Goal: Task Accomplishment & Management: Manage account settings

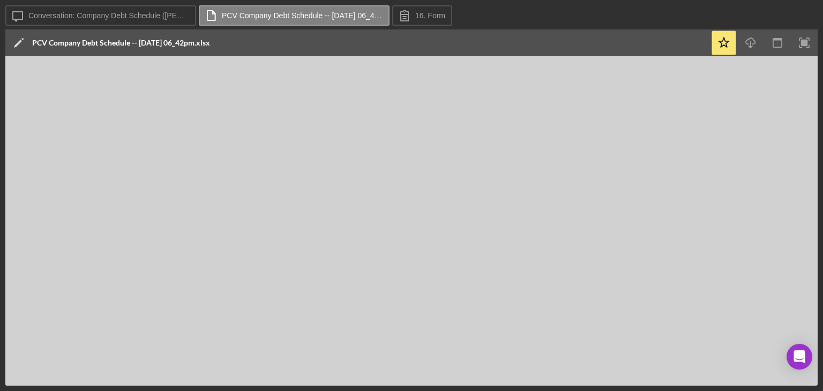
click at [620, 48] on div "Icon/Edit PCV Company Debt Schedule -- 2025-09-22 06_42pm.xlsx" at bounding box center [357, 42] width 705 height 27
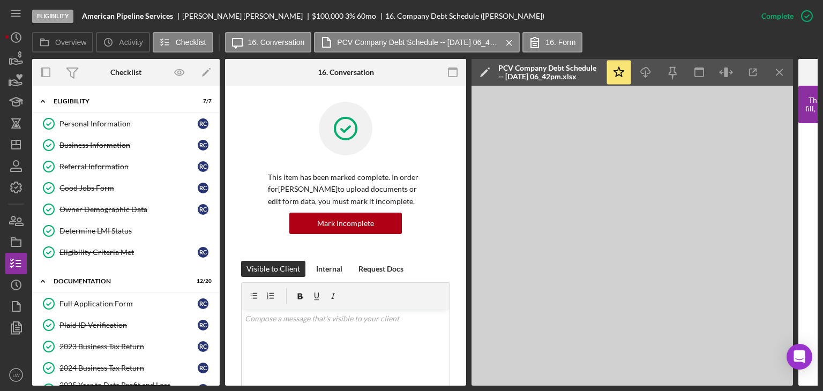
scroll to position [428, 0]
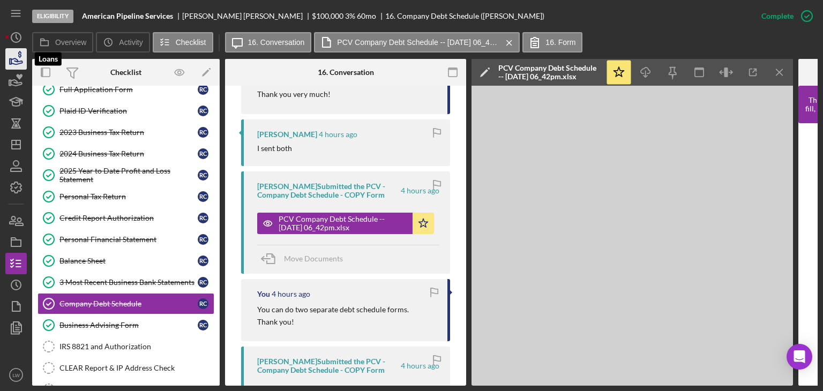
click at [11, 63] on polygon "button" at bounding box center [11, 61] width 2 height 5
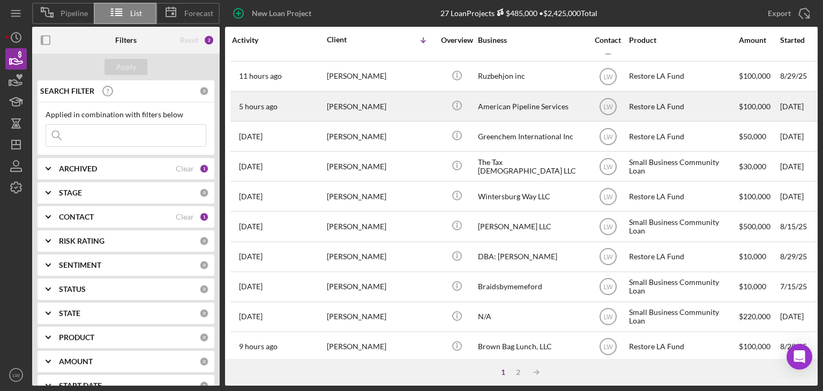
scroll to position [459, 0]
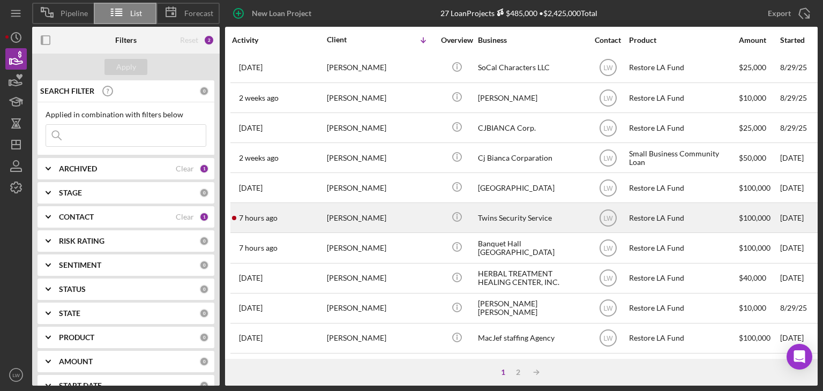
click at [319, 220] on div "7 hours ago Celso Hernandez" at bounding box center [279, 217] width 94 height 28
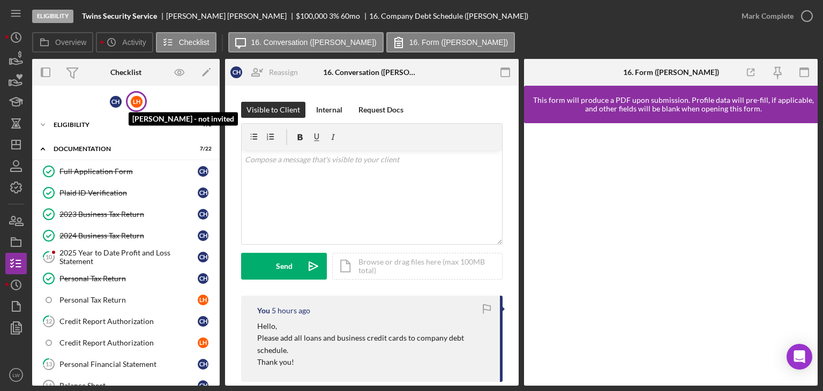
click at [127, 105] on div "L H Lilan Hernandez - not invited" at bounding box center [136, 101] width 21 height 21
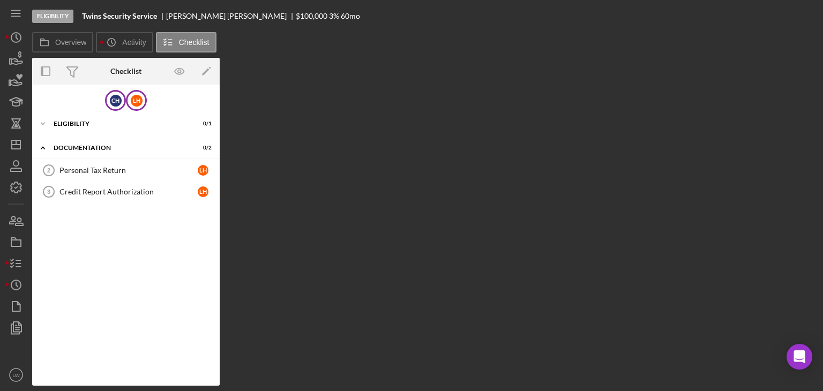
click at [108, 102] on div "C H" at bounding box center [115, 100] width 21 height 21
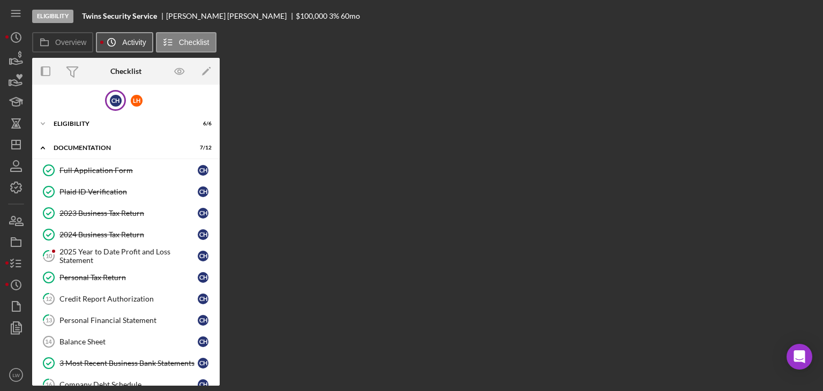
click at [122, 41] on button "Icon/History Activity" at bounding box center [124, 42] width 57 height 20
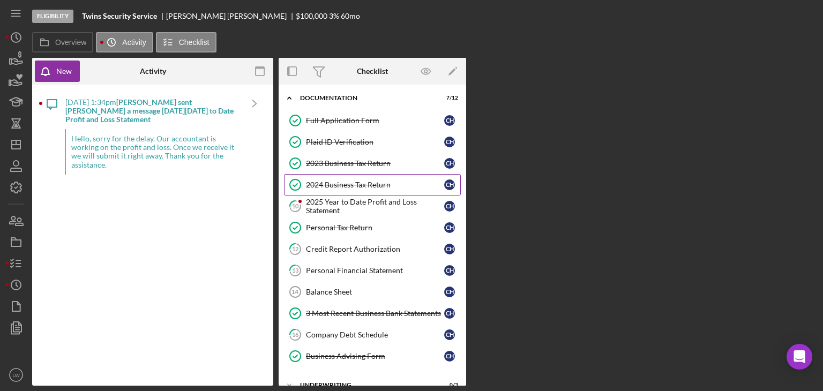
scroll to position [86, 0]
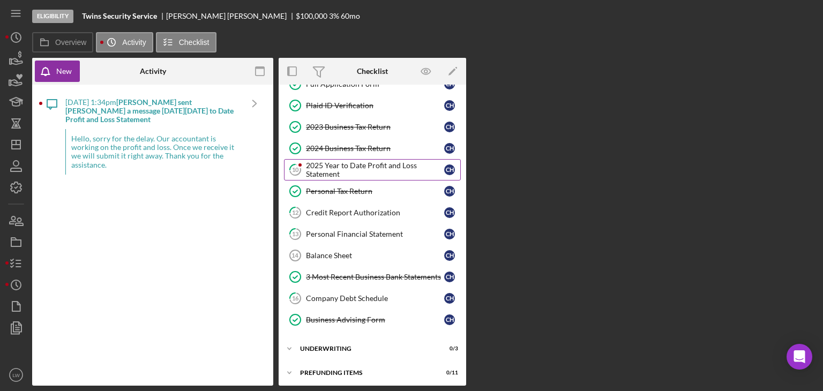
click at [334, 167] on div "2025 Year to Date Profit and Loss Statement" at bounding box center [375, 169] width 138 height 17
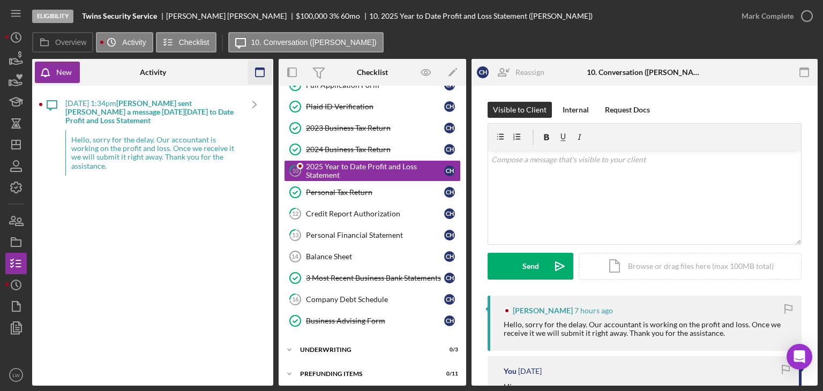
click at [258, 70] on icon "button" at bounding box center [260, 73] width 24 height 24
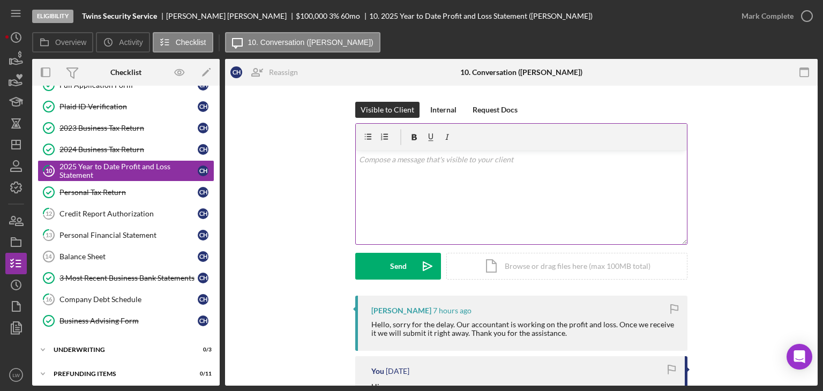
click at [510, 207] on div "v Color teal Color pink Remove color Add row above Add row below Add column bef…" at bounding box center [521, 197] width 331 height 94
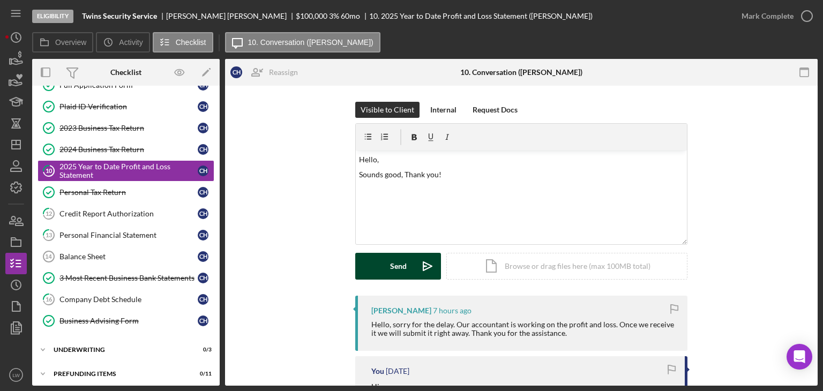
click at [404, 276] on div "Send" at bounding box center [398, 266] width 17 height 27
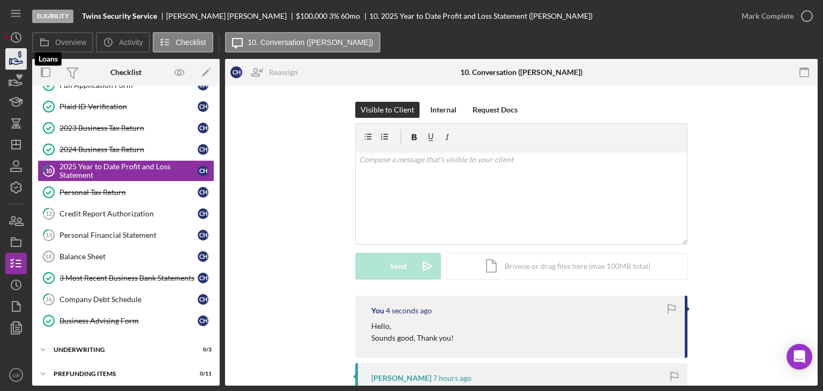
click at [11, 56] on icon "button" at bounding box center [16, 59] width 27 height 27
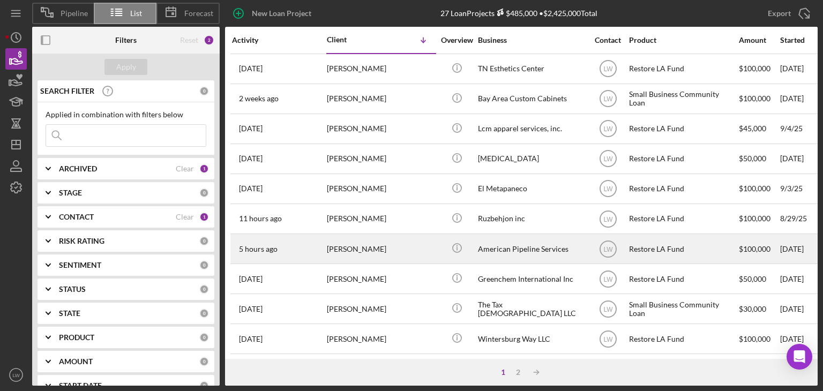
click at [338, 246] on div "Richard Craig" at bounding box center [380, 249] width 107 height 28
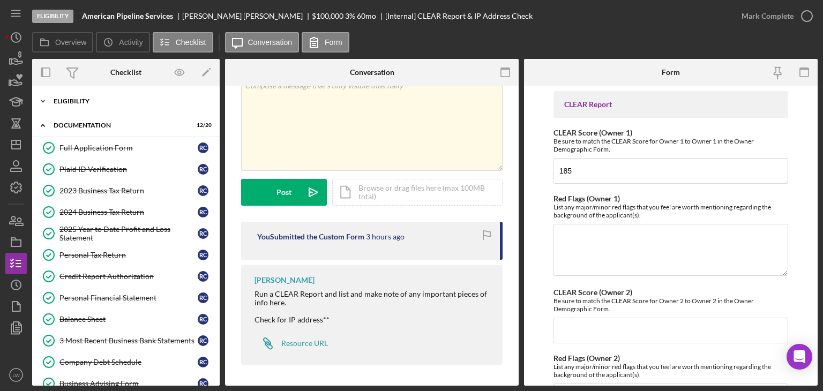
click at [98, 92] on div "Icon/Expander Eligibility 7 / 7" at bounding box center [125, 100] width 187 height 21
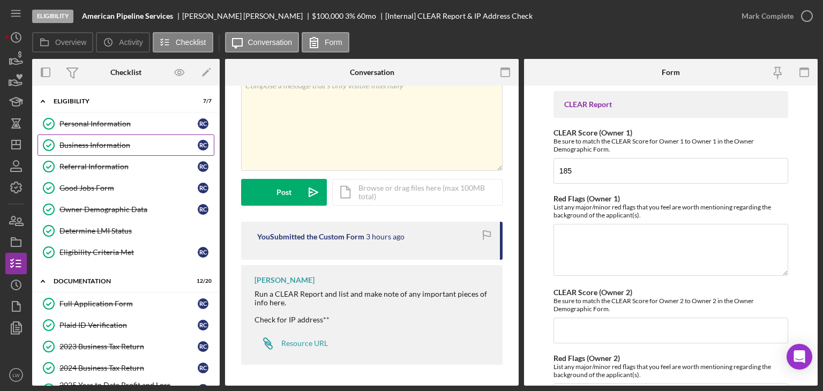
click at [132, 146] on div "Business Information" at bounding box center [128, 145] width 138 height 9
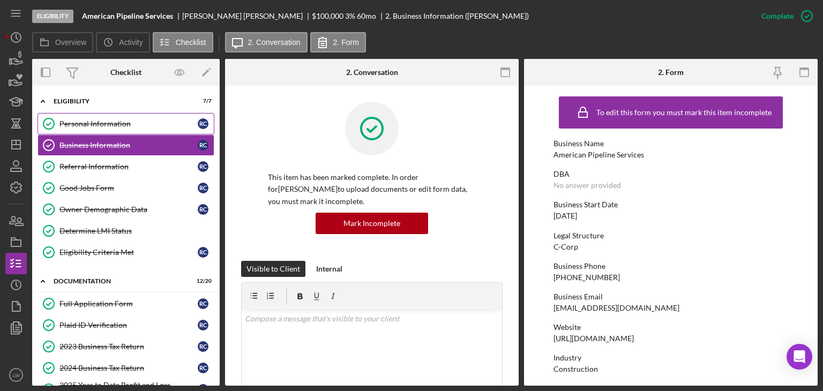
click at [96, 123] on div "Personal Information" at bounding box center [128, 123] width 138 height 9
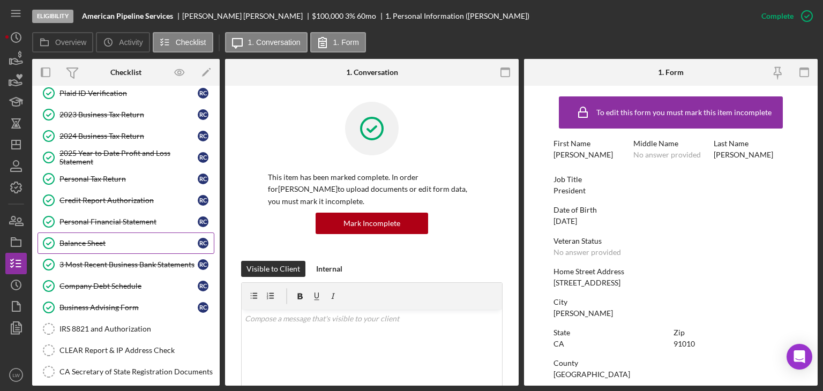
scroll to position [214, 0]
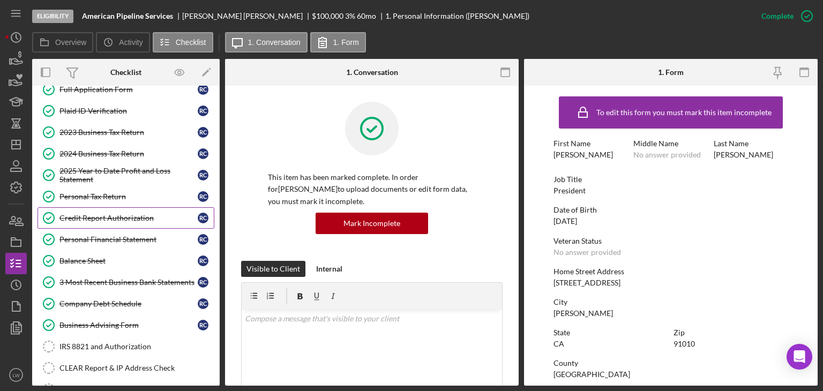
click at [117, 217] on div "Credit Report Authorization" at bounding box center [128, 218] width 138 height 9
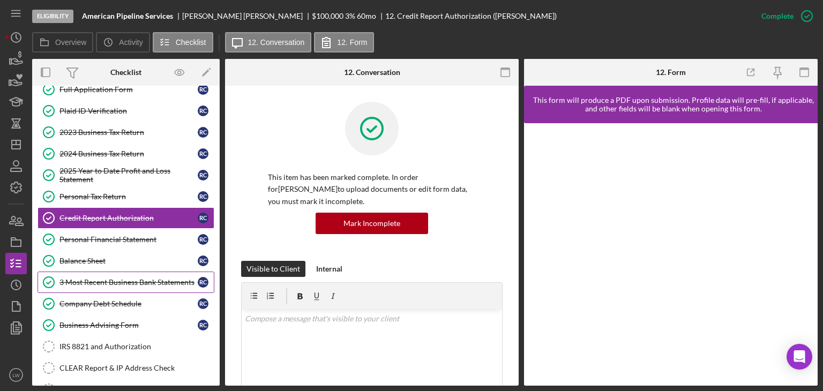
click at [140, 278] on div "3 Most Recent Business Bank Statements" at bounding box center [128, 282] width 138 height 9
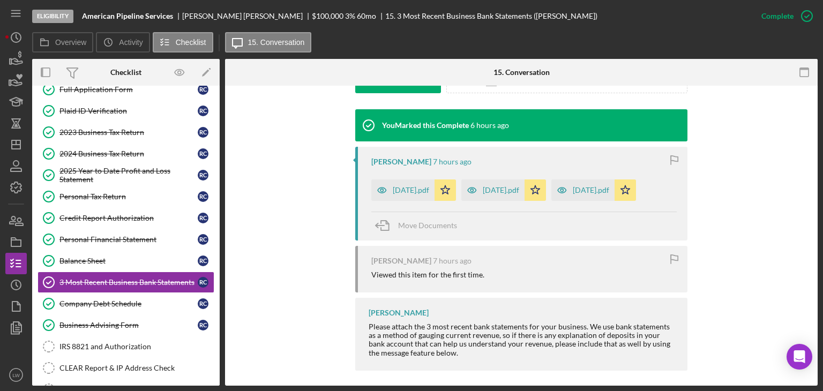
scroll to position [339, 0]
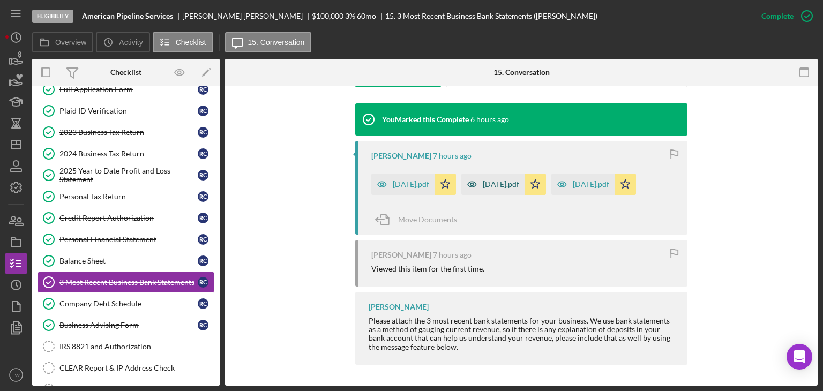
click at [507, 184] on div "July 2025.pdf" at bounding box center [500, 184] width 36 height 9
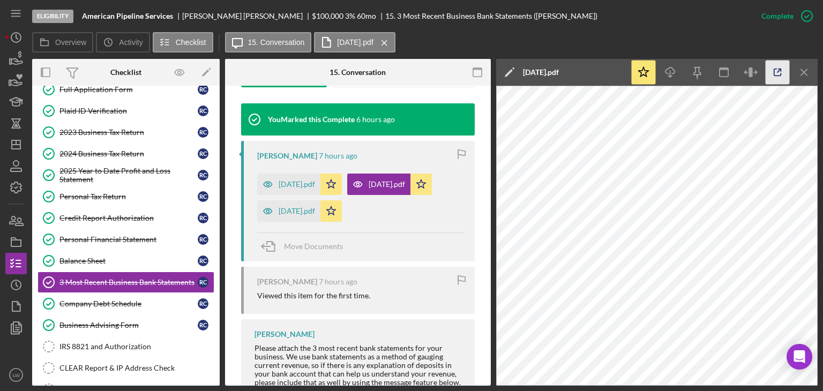
click at [777, 69] on icon "button" at bounding box center [777, 73] width 24 height 24
click at [282, 209] on div "June 2025.pdf" at bounding box center [296, 211] width 36 height 9
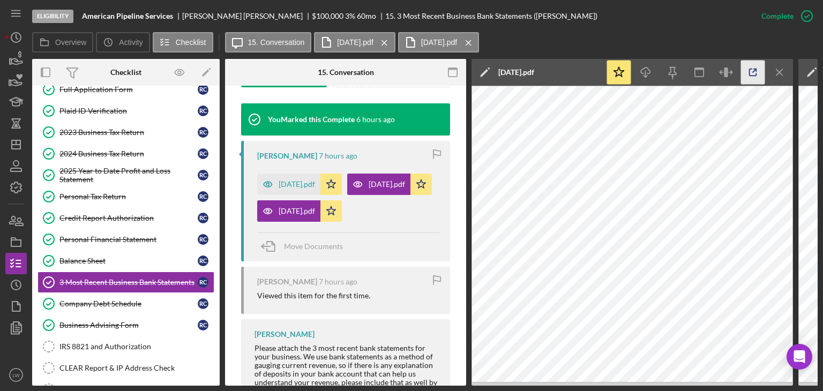
click at [754, 69] on polyline "button" at bounding box center [754, 70] width 3 height 3
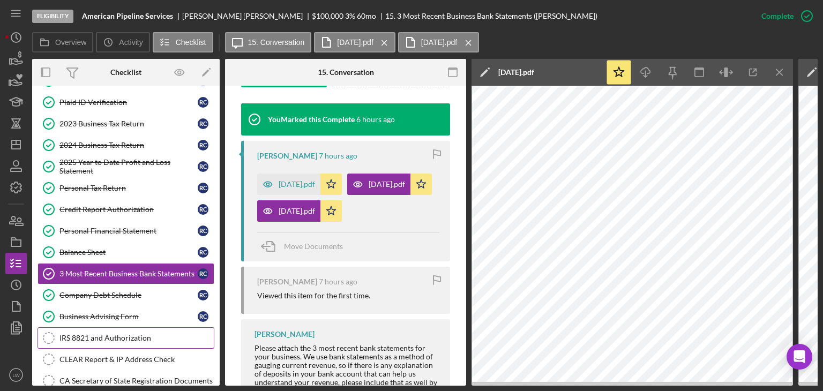
scroll to position [268, 0]
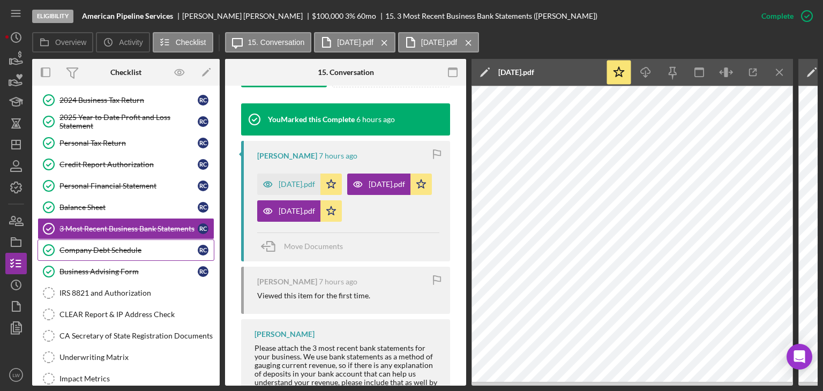
click at [115, 246] on div "Company Debt Schedule" at bounding box center [128, 250] width 138 height 9
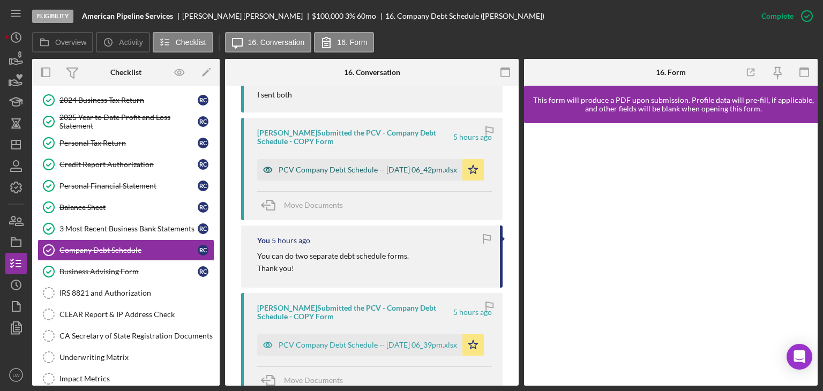
scroll to position [428, 0]
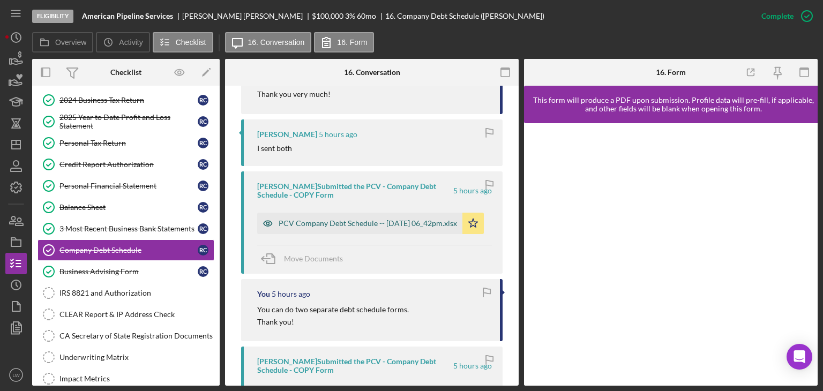
click at [377, 219] on div "PCV Company Debt Schedule -- 2025-09-22 06_42pm.xlsx" at bounding box center [367, 223] width 178 height 9
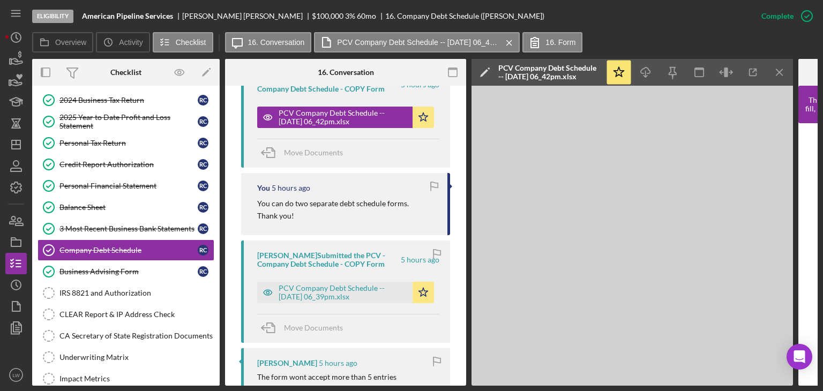
scroll to position [535, 0]
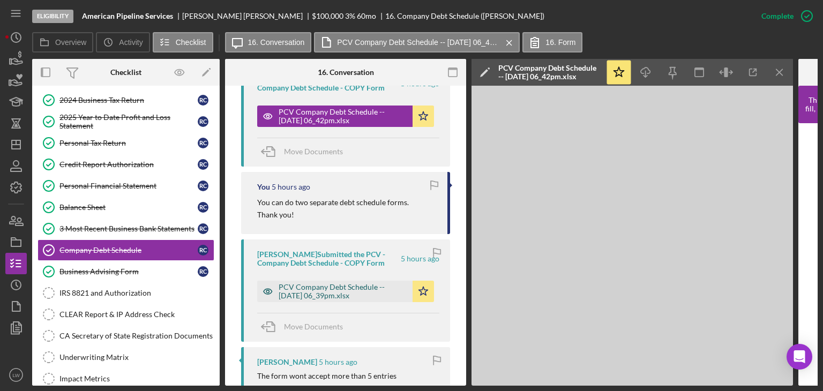
click at [323, 294] on div "PCV Company Debt Schedule -- 2025-09-22 06_39pm.xlsx" at bounding box center [342, 291] width 129 height 17
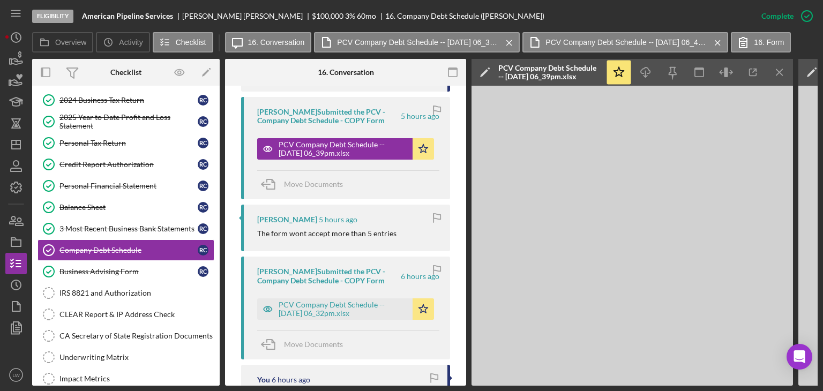
scroll to position [696, 0]
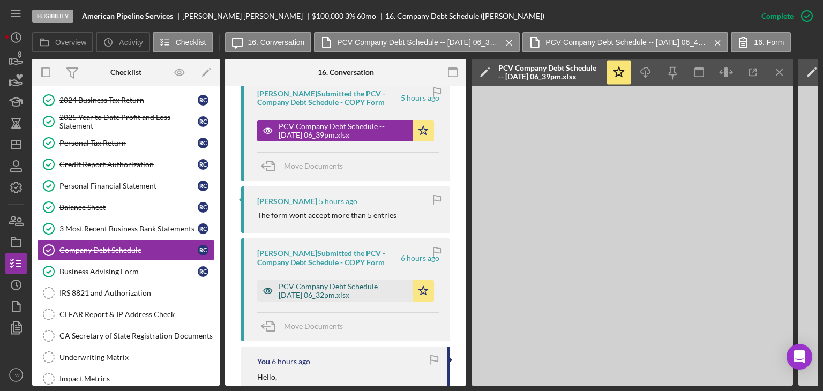
click at [353, 288] on div "PCV Company Debt Schedule -- 2025-09-22 06_32pm.xlsx" at bounding box center [342, 290] width 129 height 17
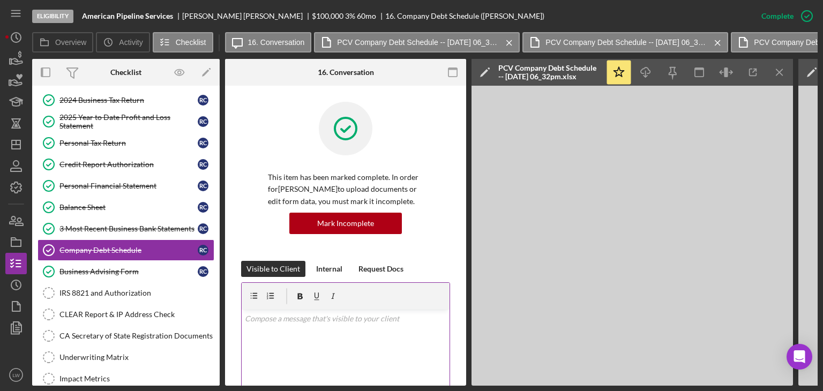
scroll to position [0, 0]
click at [778, 71] on line "button" at bounding box center [779, 72] width 6 height 6
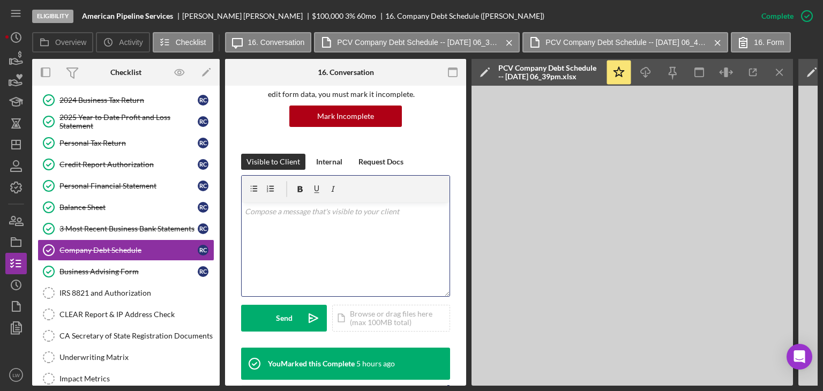
click at [334, 263] on div "v Color teal Color pink Remove color Add row above Add row below Add column bef…" at bounding box center [346, 249] width 208 height 94
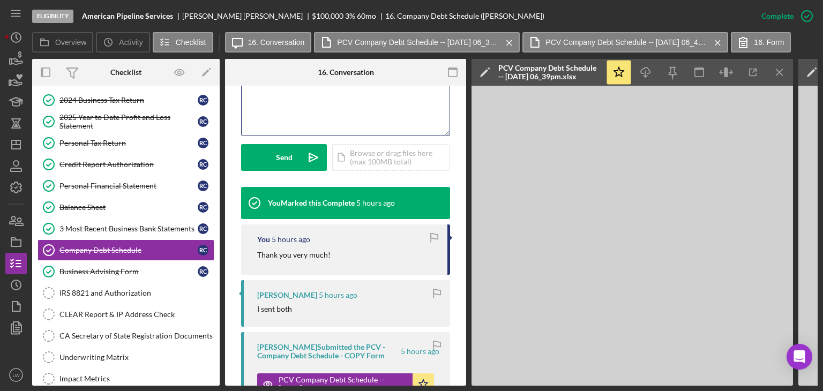
scroll to position [225, 0]
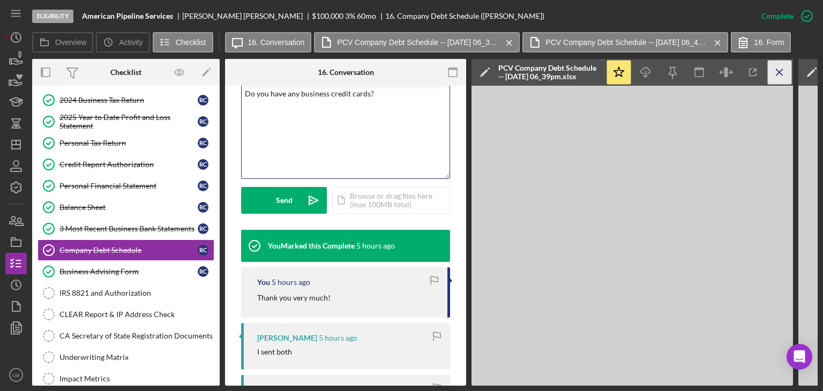
click at [784, 76] on icon "Icon/Menu Close" at bounding box center [779, 73] width 24 height 24
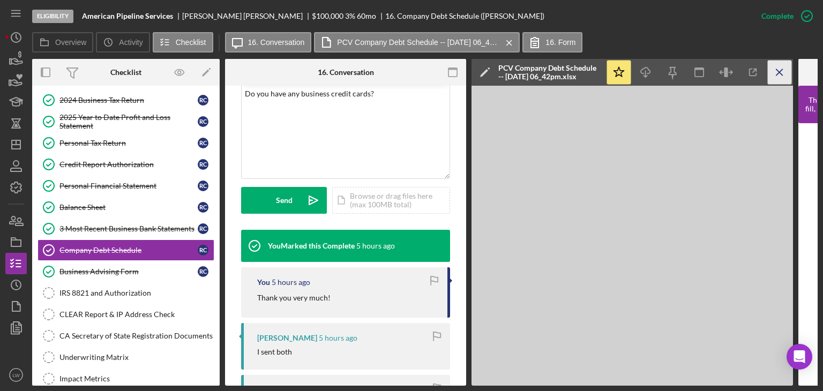
click at [776, 73] on icon "Icon/Menu Close" at bounding box center [779, 73] width 24 height 24
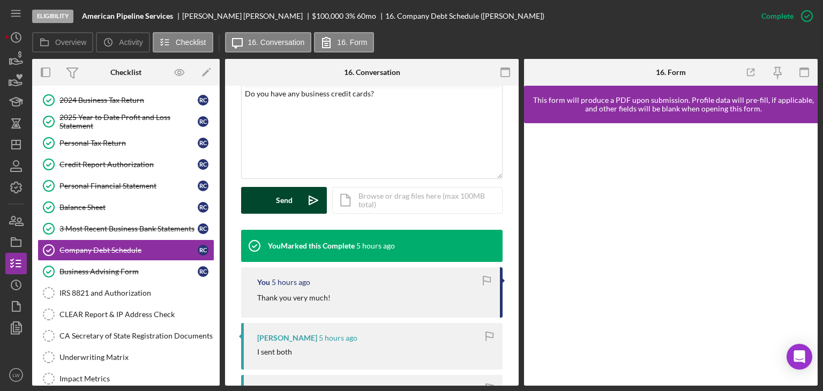
click at [282, 189] on div "Send" at bounding box center [284, 200] width 17 height 27
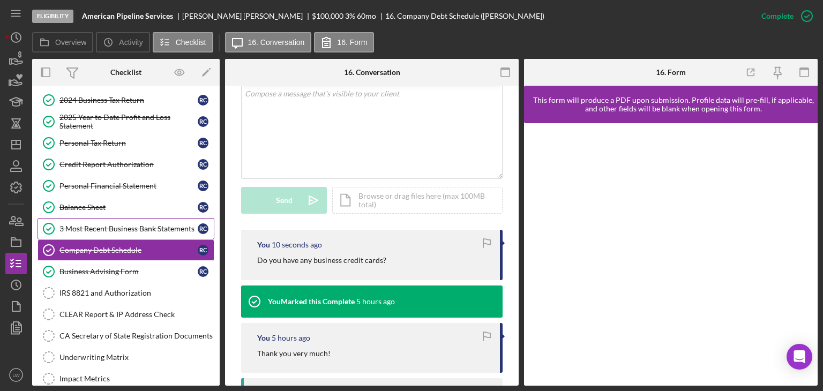
click at [108, 229] on link "3 Most Recent Business Bank Statements 3 Most Recent Business Bank Statements R…" at bounding box center [125, 228] width 177 height 21
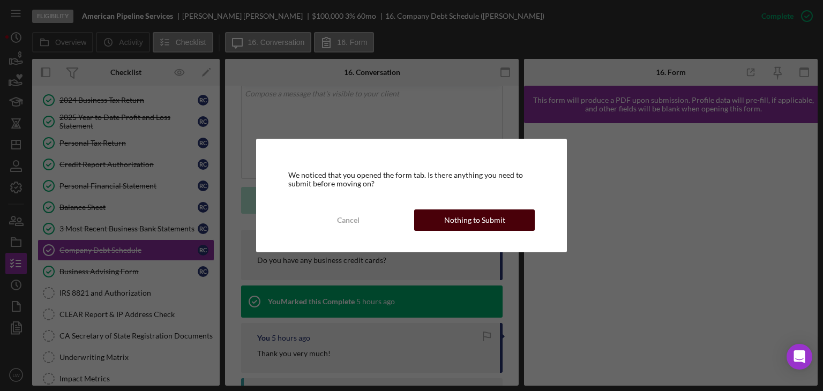
click at [496, 217] on div "Nothing to Submit" at bounding box center [474, 219] width 61 height 21
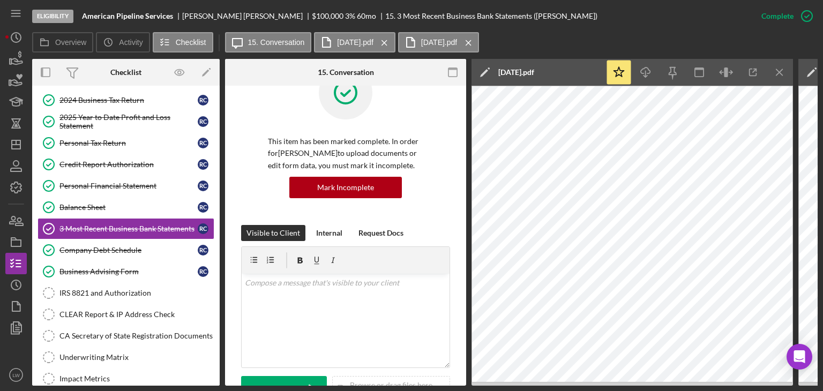
scroll to position [268, 0]
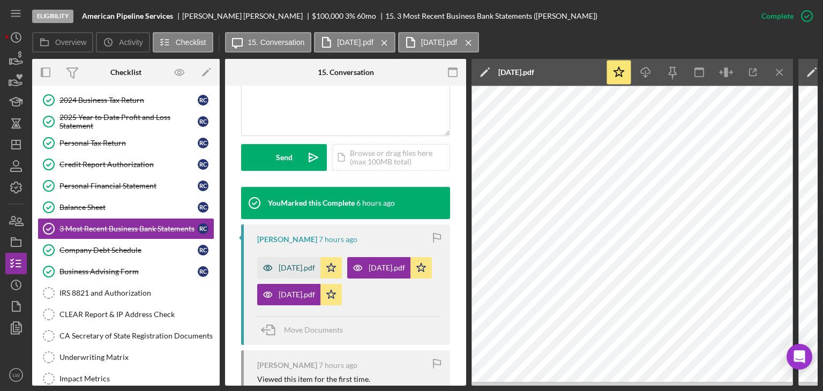
click at [281, 260] on div "Aug 2025.pdf" at bounding box center [288, 267] width 63 height 21
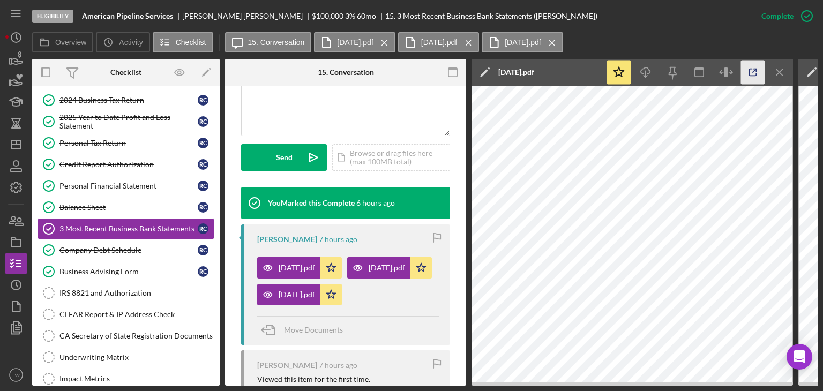
click at [759, 68] on icon "button" at bounding box center [753, 73] width 24 height 24
click at [368, 272] on div "July 2025.pdf" at bounding box center [386, 267] width 36 height 9
click at [775, 73] on icon "Icon/Menu Close" at bounding box center [779, 73] width 24 height 24
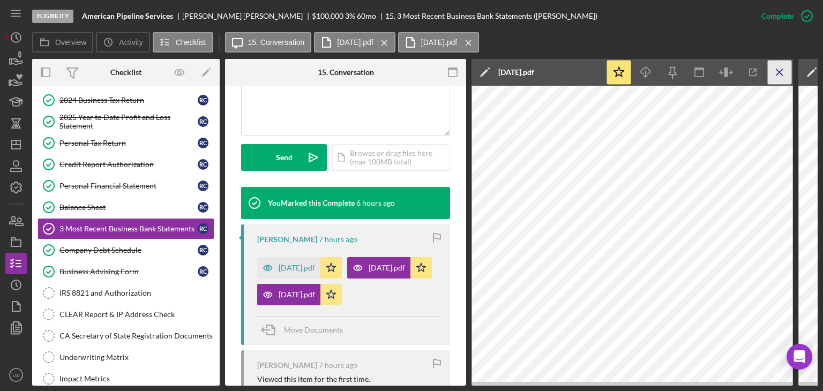
click at [776, 70] on icon "Icon/Menu Close" at bounding box center [779, 73] width 24 height 24
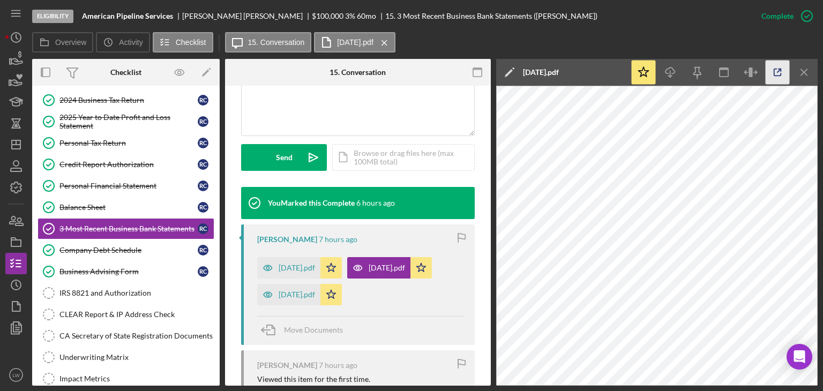
click at [782, 71] on icon "button" at bounding box center [777, 73] width 24 height 24
click at [800, 73] on icon "Icon/Menu Close" at bounding box center [804, 73] width 24 height 24
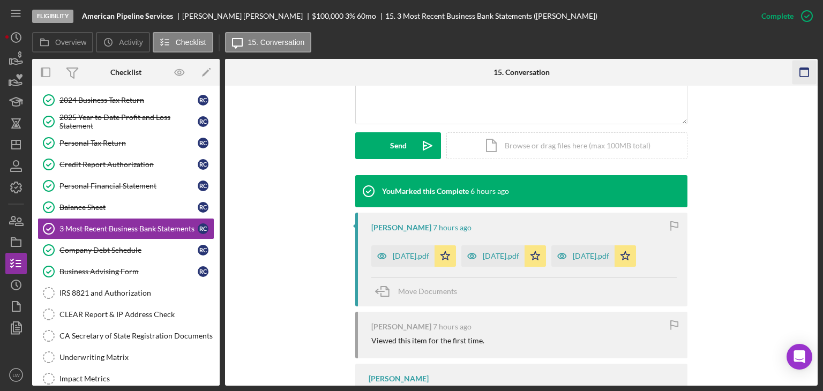
scroll to position [255, 0]
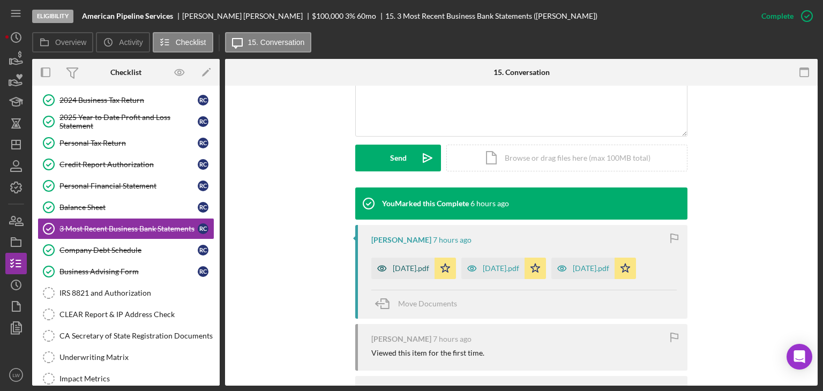
click at [411, 266] on div "Aug 2025.pdf" at bounding box center [411, 268] width 36 height 9
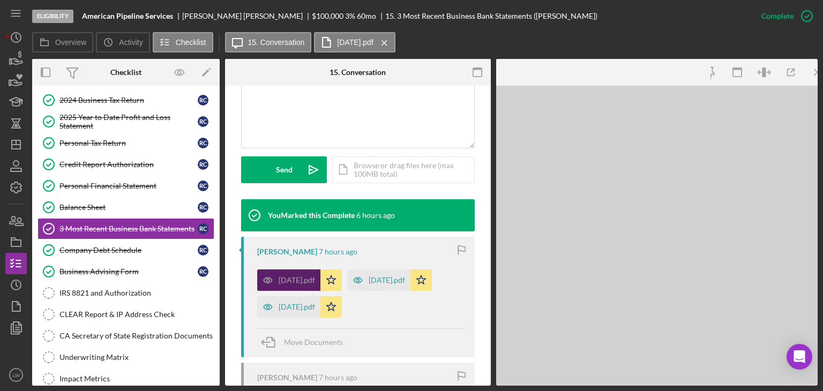
scroll to position [268, 0]
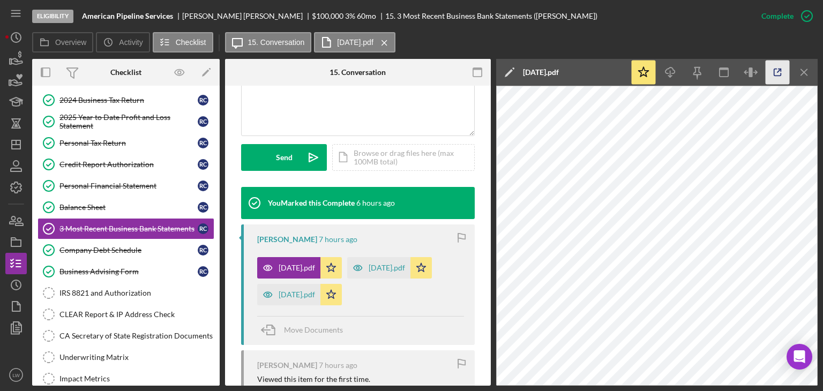
click at [774, 73] on icon "button" at bounding box center [777, 73] width 24 height 24
click at [385, 268] on div "July 2025.pdf" at bounding box center [386, 267] width 36 height 9
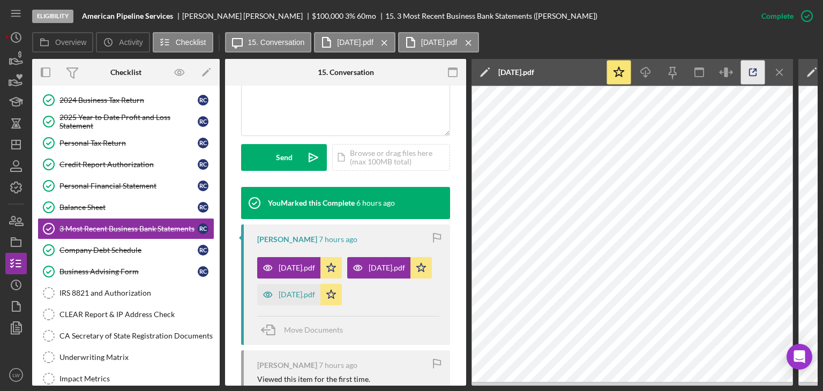
click at [755, 71] on icon "button" at bounding box center [753, 73] width 24 height 24
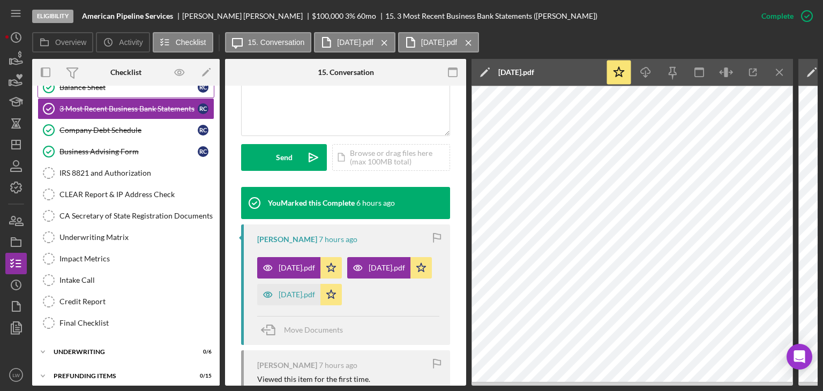
scroll to position [391, 0]
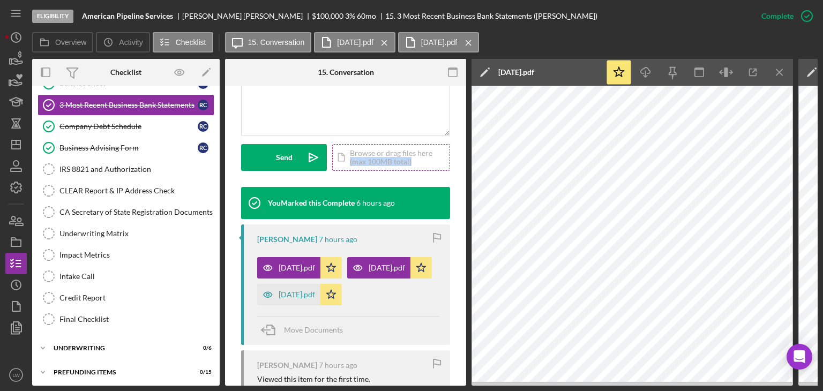
drag, startPoint x: 431, startPoint y: 163, endPoint x: 433, endPoint y: 155, distance: 8.7
click at [433, 155] on div "Icon/Document Browse or drag files here (max 100MB total) Tap to choose files o…" at bounding box center [391, 157] width 118 height 27
click at [782, 66] on icon "Icon/Menu Close" at bounding box center [779, 73] width 24 height 24
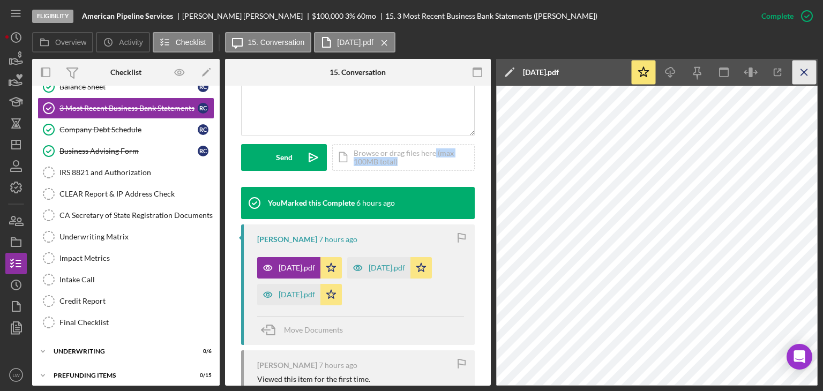
click at [803, 68] on icon "Icon/Menu Close" at bounding box center [804, 73] width 24 height 24
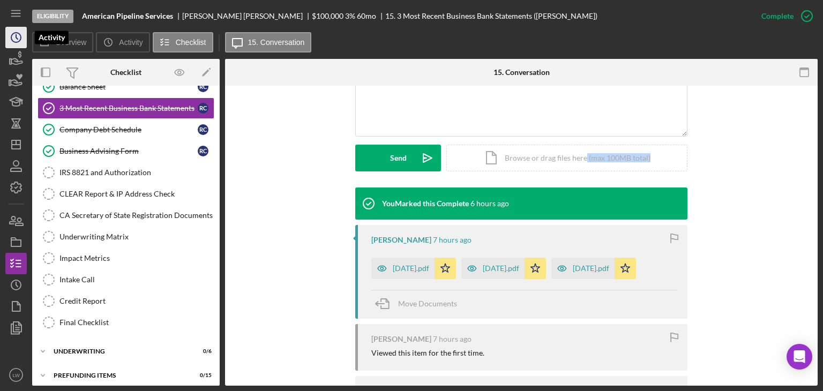
click at [24, 40] on icon "Icon/History" at bounding box center [16, 37] width 27 height 27
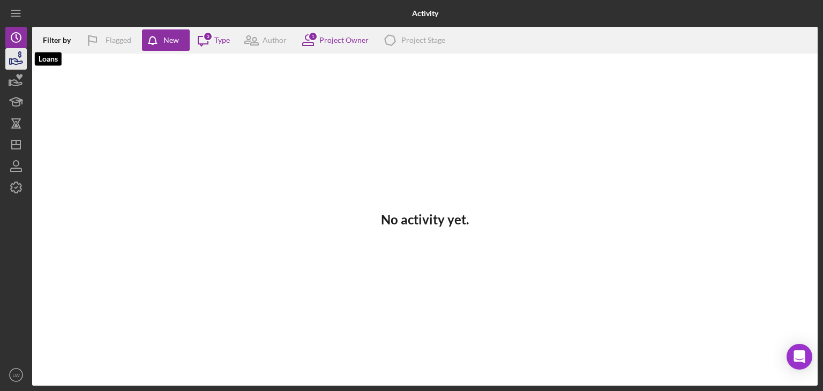
click at [10, 61] on polygon "button" at bounding box center [11, 61] width 2 height 5
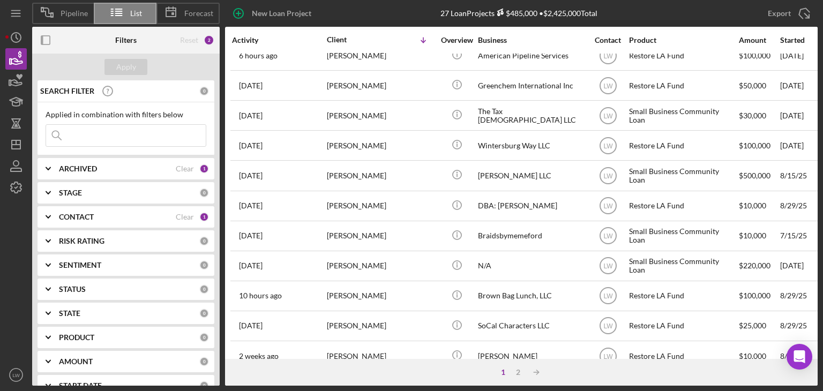
scroll to position [459, 0]
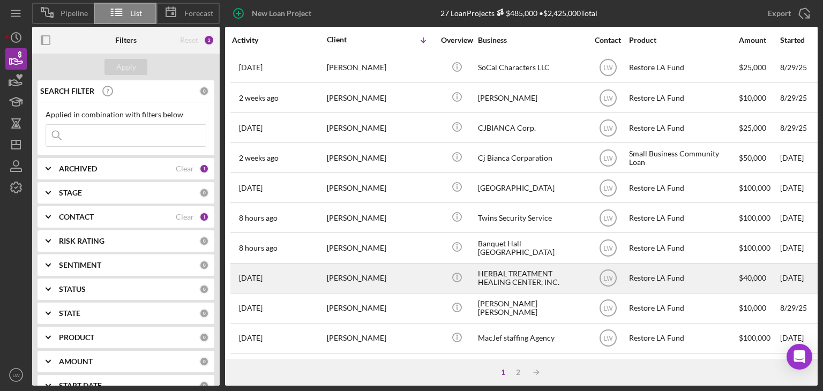
click at [394, 270] on div "Briesa McClain" at bounding box center [380, 278] width 107 height 28
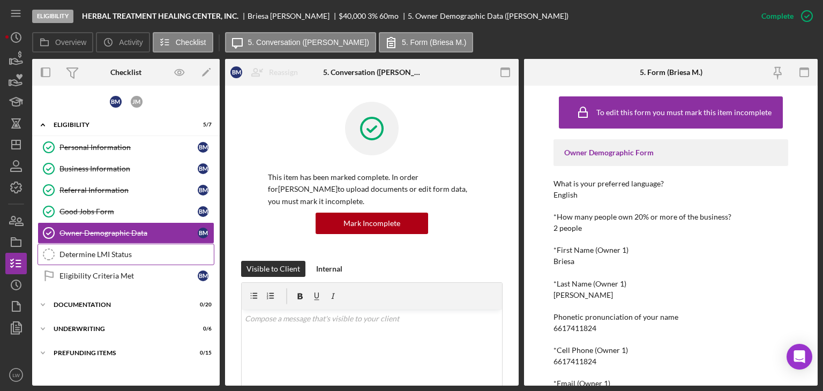
click at [103, 254] on div "Determine LMI Status" at bounding box center [136, 254] width 154 height 9
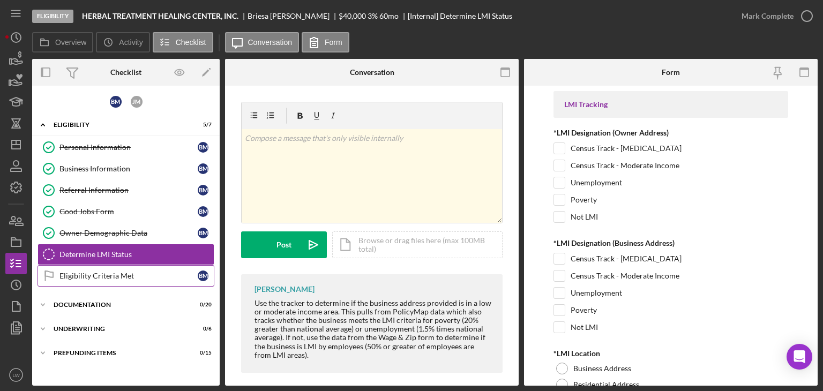
click at [116, 277] on div "Eligibility Criteria Met" at bounding box center [128, 275] width 138 height 9
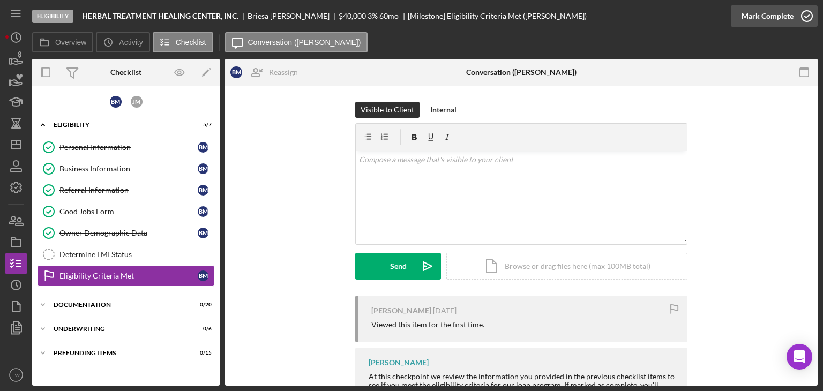
click at [779, 16] on div "Mark Complete" at bounding box center [767, 15] width 52 height 21
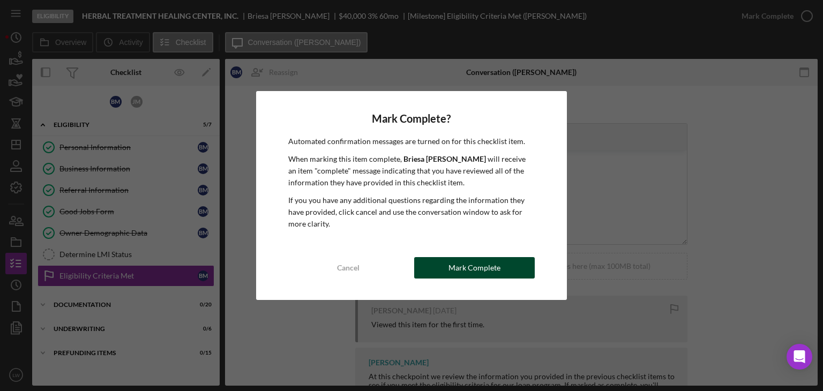
click at [472, 270] on div "Mark Complete" at bounding box center [474, 267] width 52 height 21
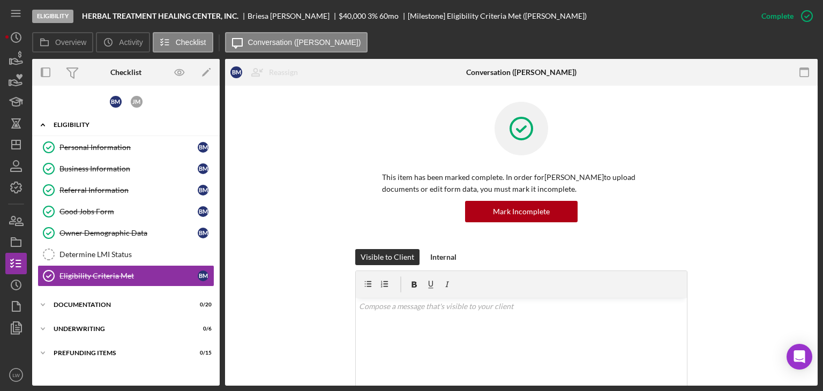
click at [74, 122] on div "Eligibility" at bounding box center [130, 125] width 153 height 6
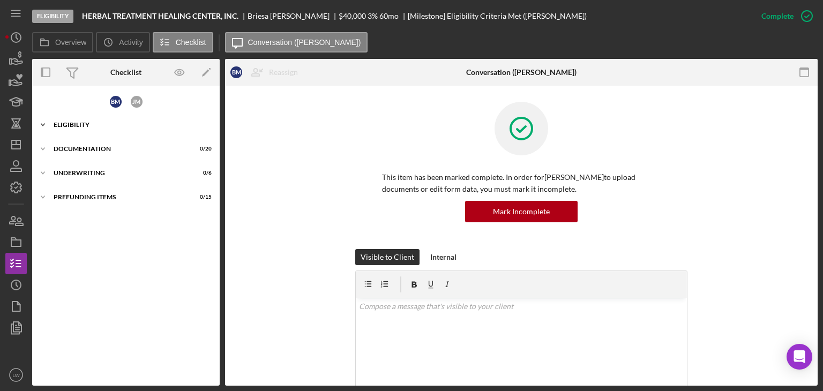
click at [73, 117] on div "Icon/Expander Eligibility 6 / 7" at bounding box center [125, 124] width 187 height 21
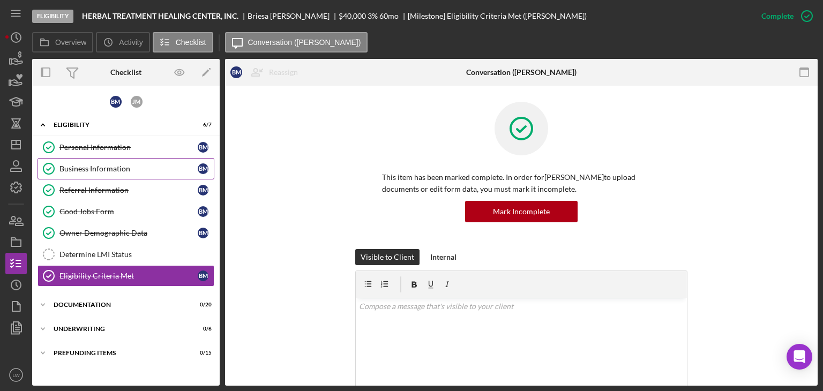
click at [97, 169] on div "Business Information" at bounding box center [128, 168] width 138 height 9
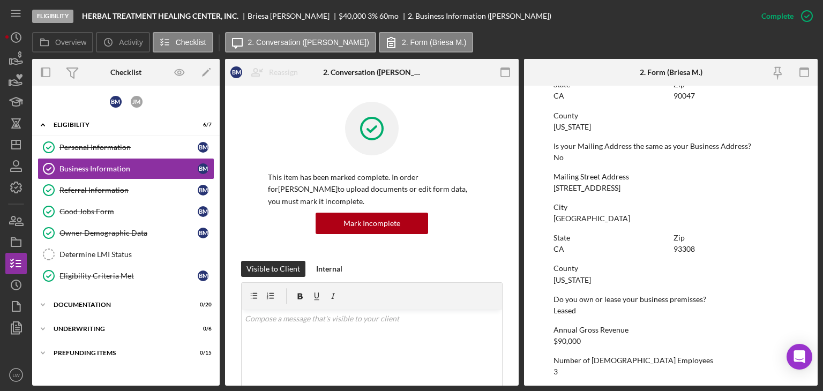
scroll to position [591, 0]
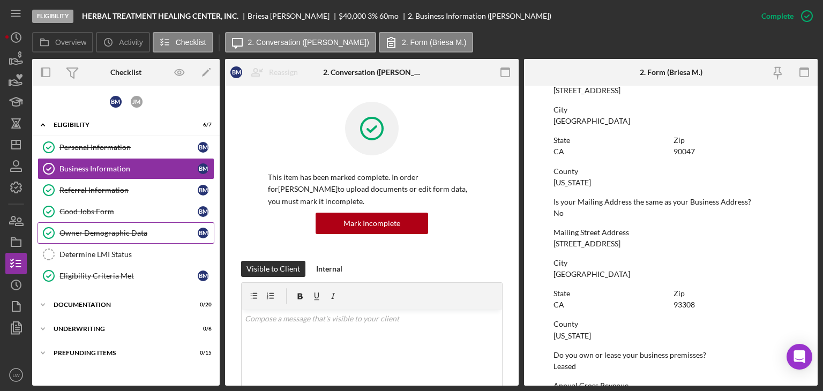
click at [98, 226] on link "Owner Demographic Data Owner Demographic Data B M" at bounding box center [125, 232] width 177 height 21
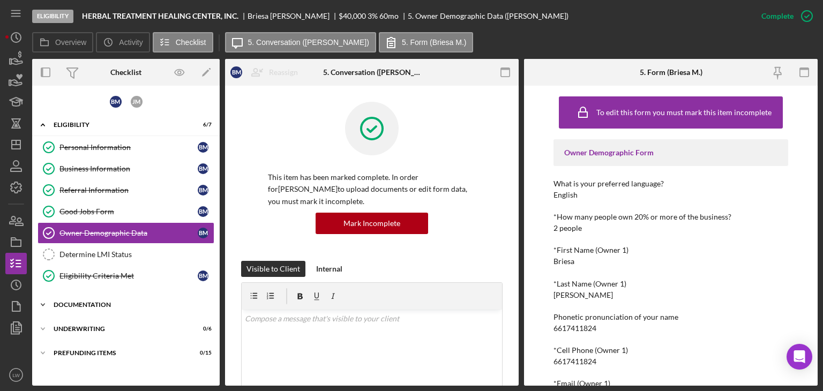
click at [90, 303] on div "Documentation" at bounding box center [130, 304] width 153 height 6
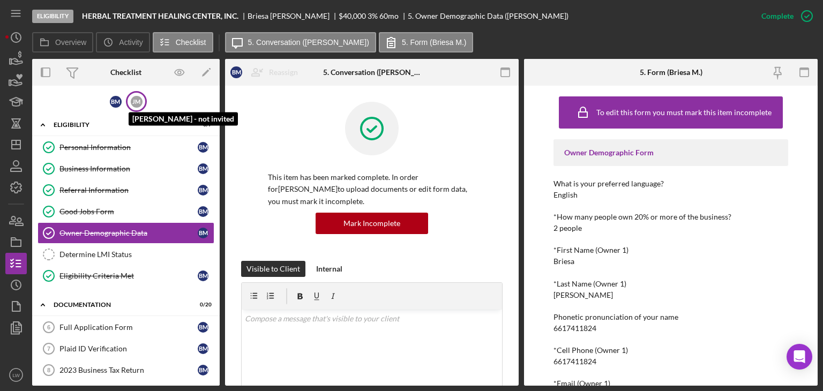
click at [132, 102] on div "J M" at bounding box center [137, 102] width 12 height 12
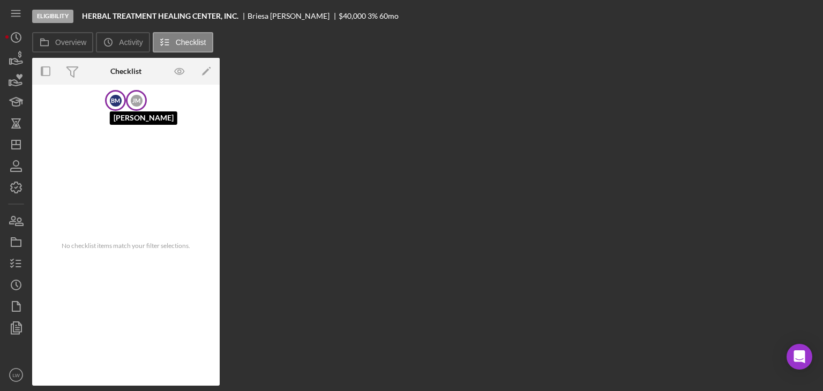
click at [117, 96] on div "B M" at bounding box center [116, 101] width 12 height 12
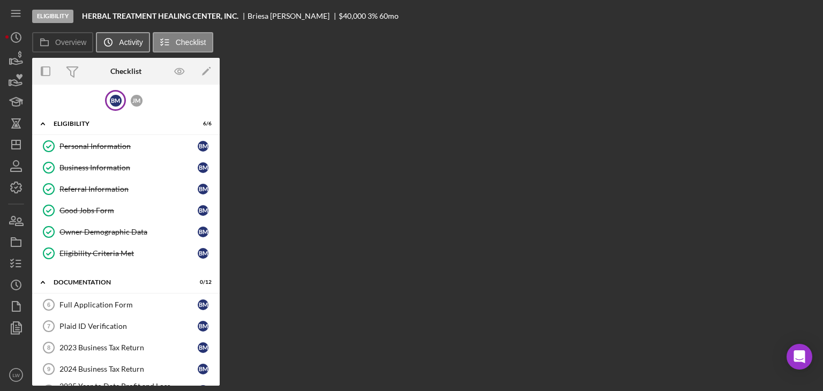
click at [131, 48] on button "Icon/History Activity" at bounding box center [123, 42] width 54 height 20
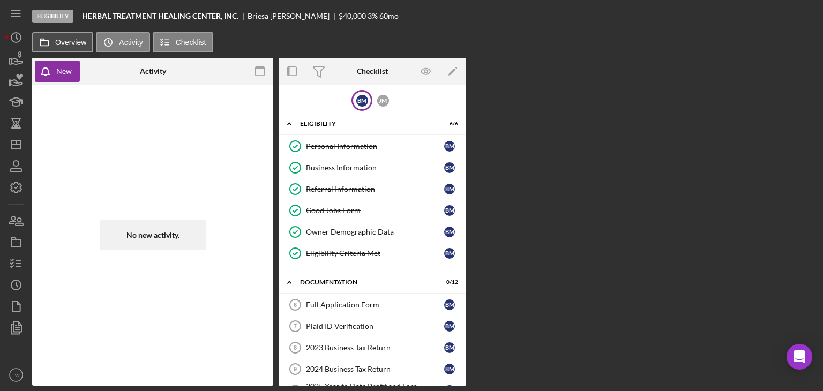
click at [79, 40] on label "Overview" at bounding box center [70, 42] width 31 height 9
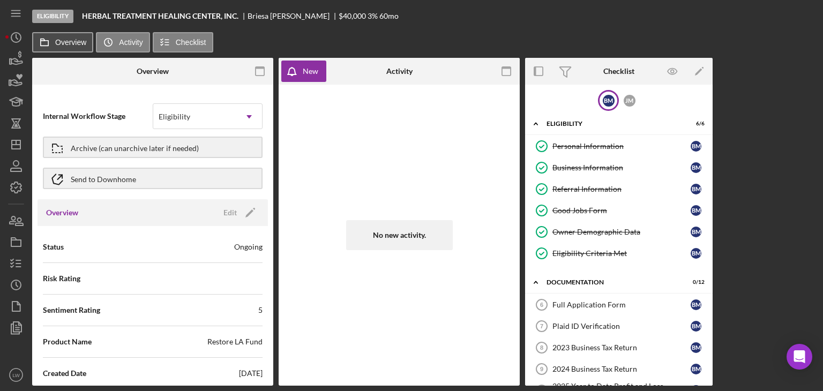
click at [79, 45] on label "Overview" at bounding box center [70, 42] width 31 height 9
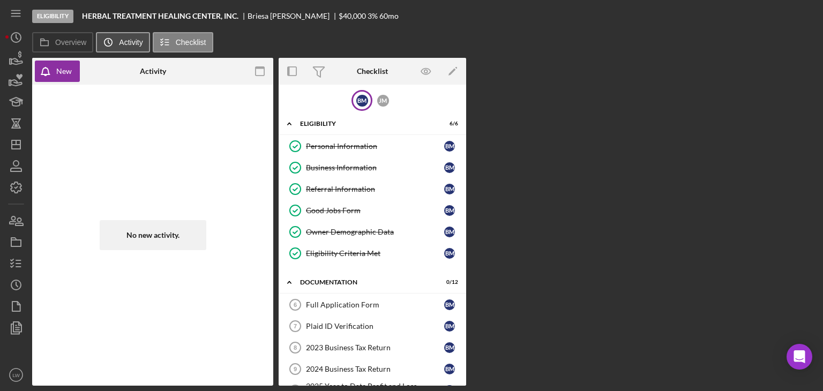
click at [114, 43] on icon "Icon/History" at bounding box center [107, 42] width 21 height 21
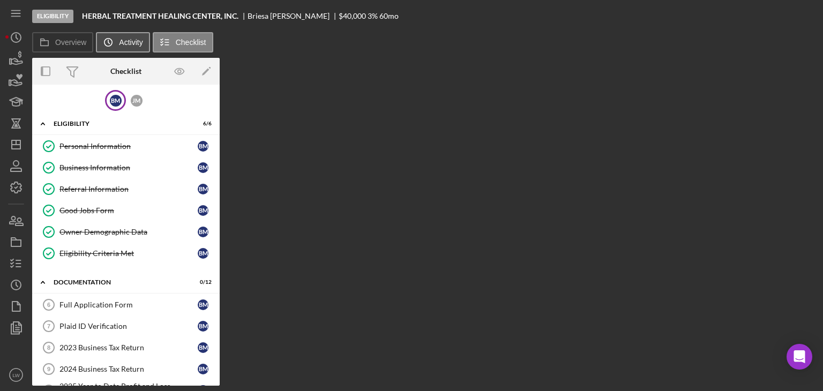
click at [137, 48] on button "Icon/History Activity" at bounding box center [123, 42] width 54 height 20
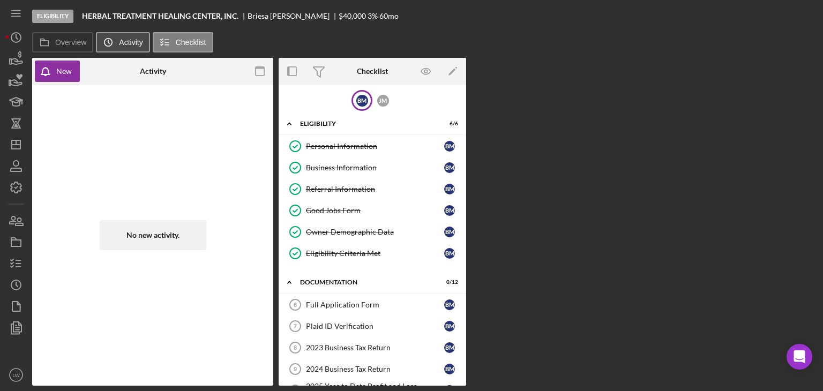
click at [131, 46] on button "Icon/History Activity" at bounding box center [123, 42] width 54 height 20
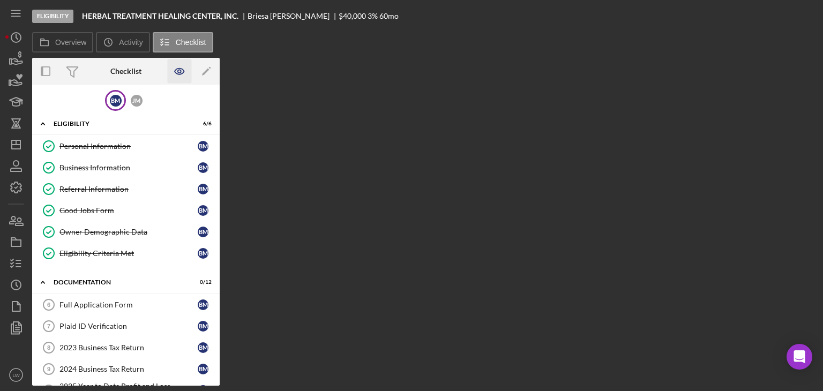
click at [182, 73] on icon "button" at bounding box center [179, 72] width 9 height 6
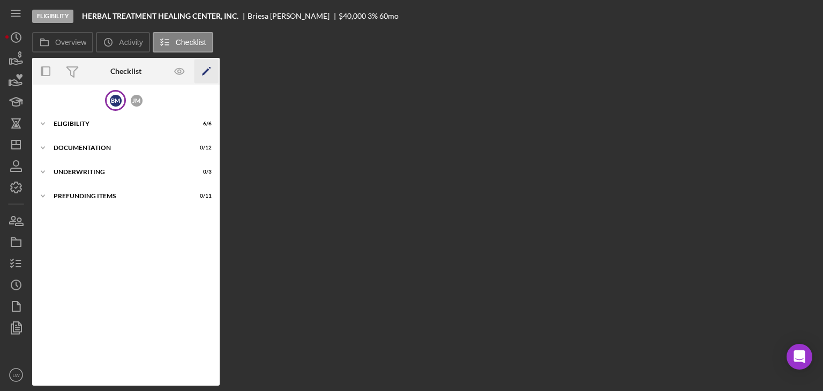
click at [203, 73] on polygon "button" at bounding box center [205, 72] width 7 height 7
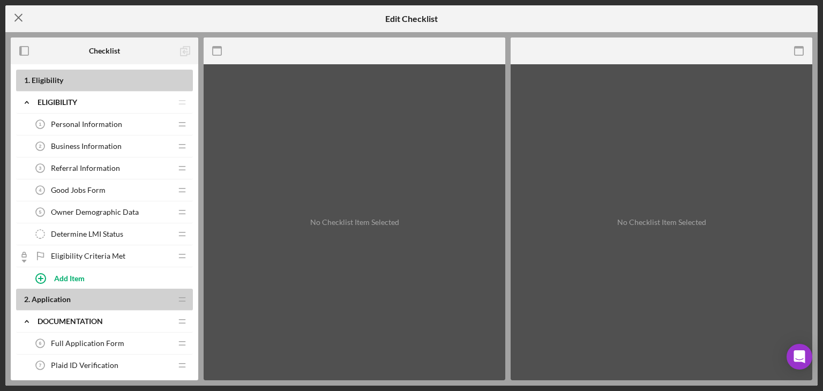
click at [11, 17] on icon "Icon/Menu Close" at bounding box center [18, 17] width 27 height 27
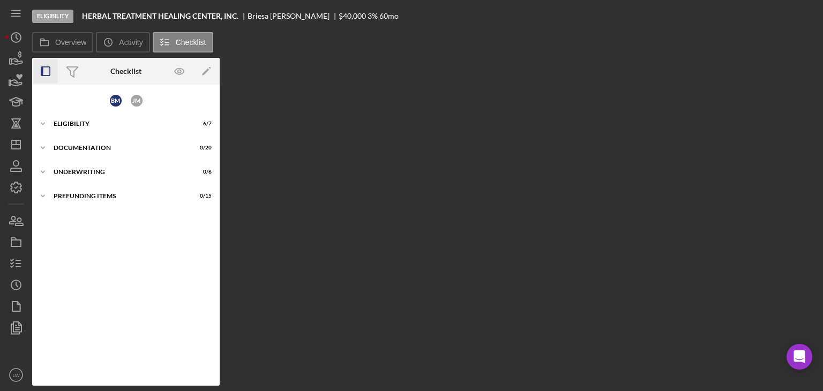
click at [46, 72] on icon "button" at bounding box center [46, 71] width 24 height 24
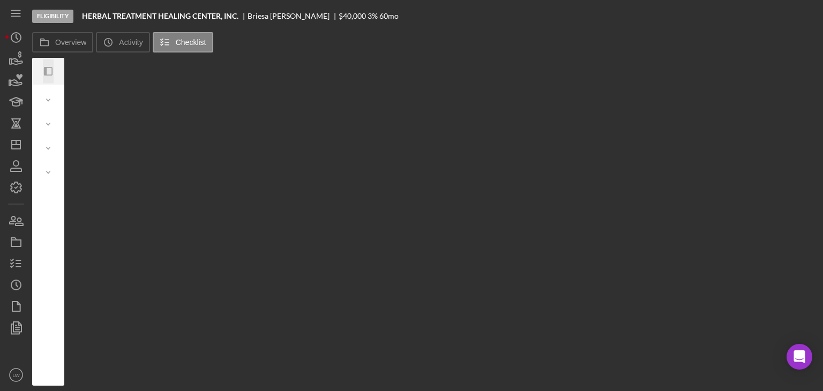
click at [52, 68] on icon "Icon/Panel Side Expand" at bounding box center [48, 71] width 24 height 24
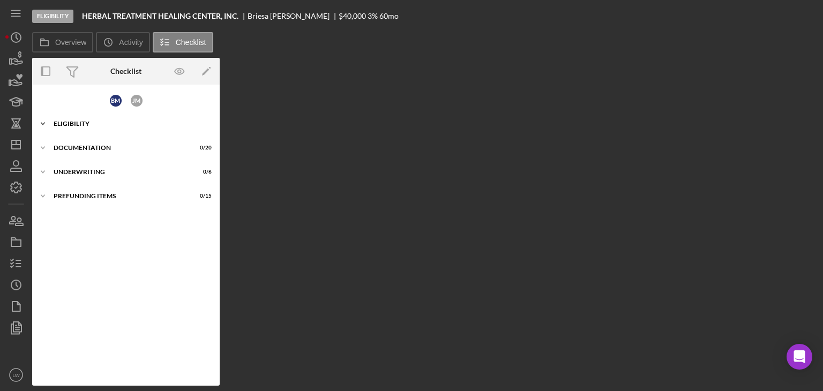
click at [117, 130] on div "Icon/Expander Eligibility 6 / 7" at bounding box center [125, 123] width 187 height 21
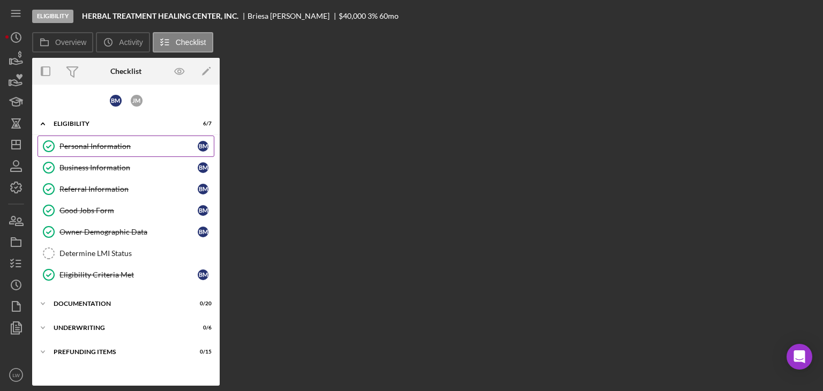
click at [107, 150] on link "Personal Information Personal Information B M" at bounding box center [125, 145] width 177 height 21
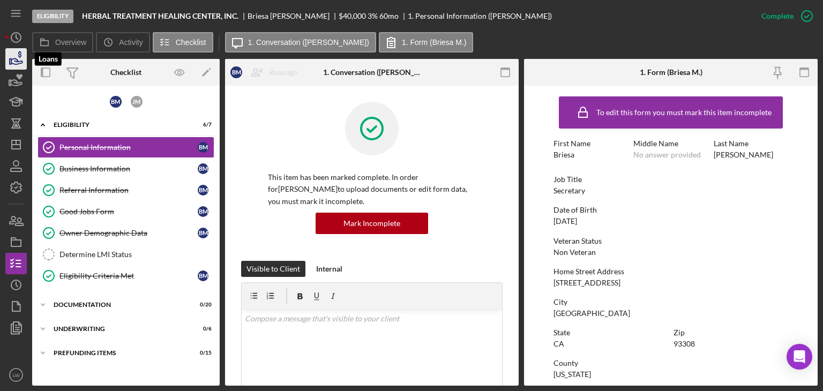
click at [7, 63] on icon "button" at bounding box center [16, 59] width 27 height 27
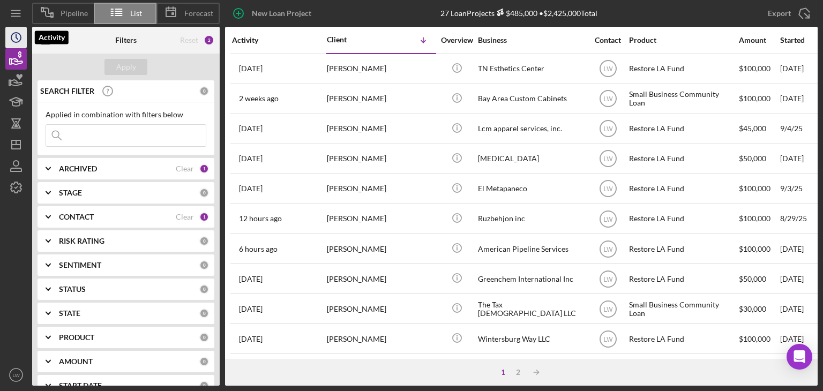
click at [17, 35] on icon "Icon/History" at bounding box center [16, 37] width 27 height 27
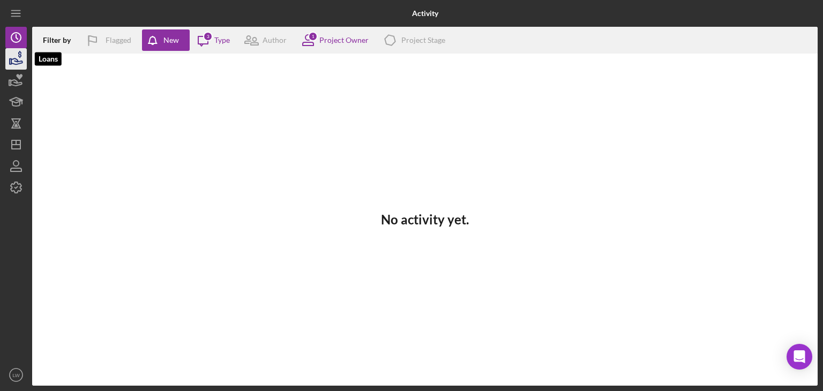
click at [7, 64] on icon "button" at bounding box center [16, 59] width 27 height 27
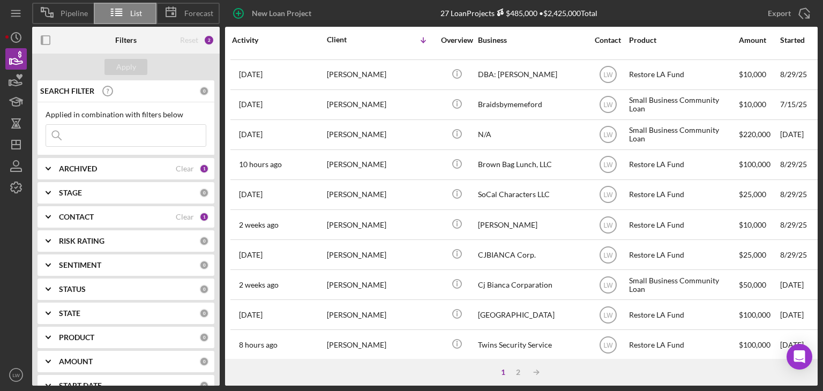
scroll to position [375, 0]
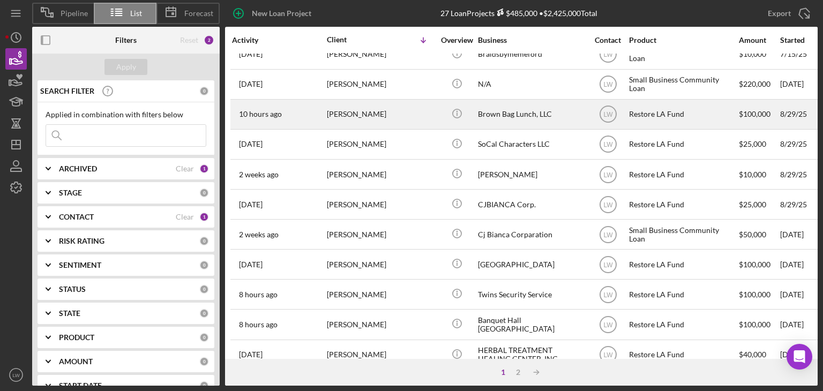
click at [339, 112] on div "[PERSON_NAME]" at bounding box center [380, 114] width 107 height 28
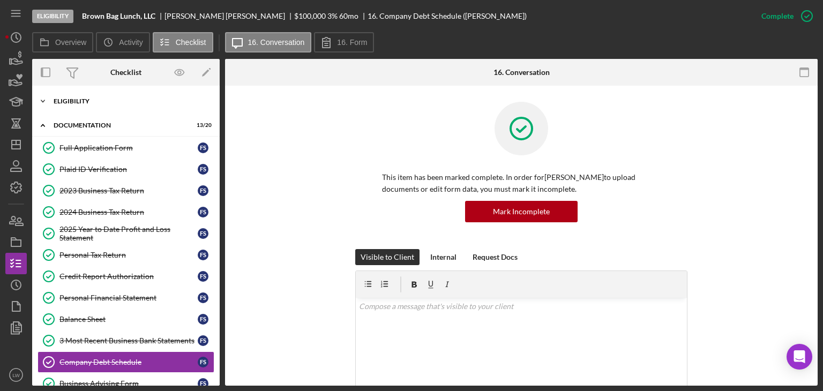
click at [98, 101] on div "Eligibility" at bounding box center [130, 101] width 153 height 6
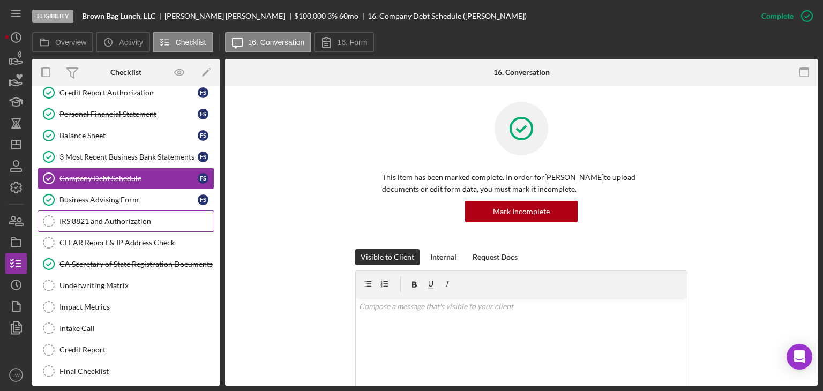
scroll to position [321, 0]
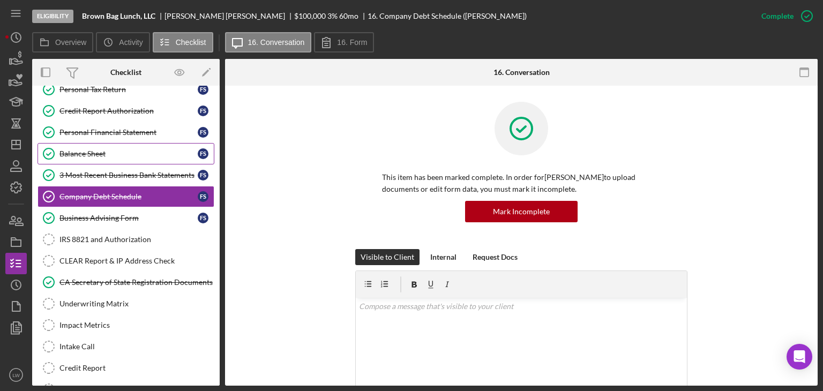
click at [122, 143] on link "Balance Sheet Balance Sheet F S" at bounding box center [125, 153] width 177 height 21
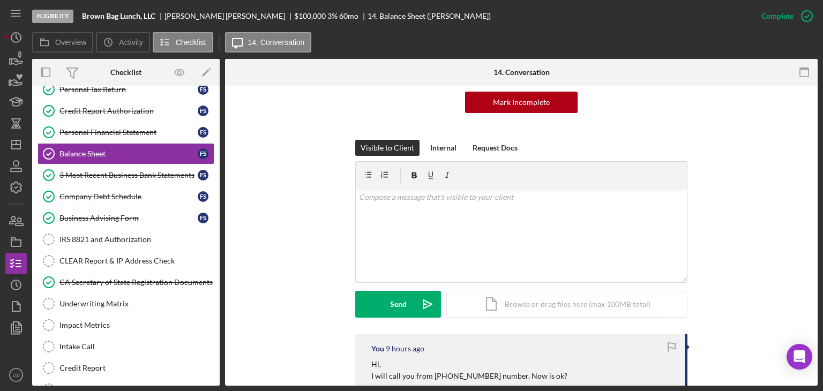
scroll to position [107, 0]
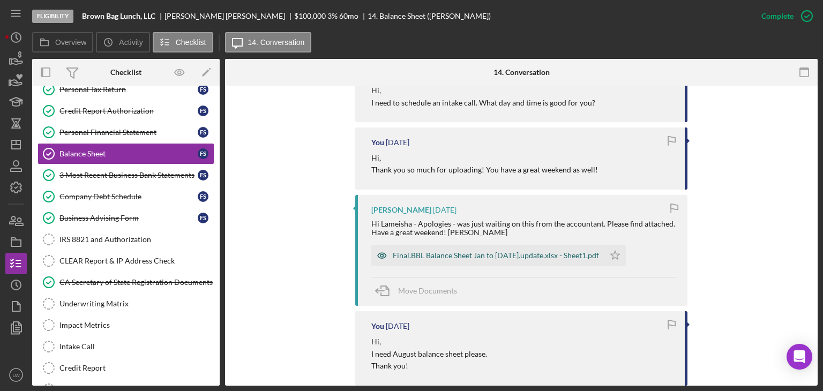
click at [488, 254] on div "Final.BBL Balance Sheet Jan to [DATE].update.xlsx - Sheet1.pdf" at bounding box center [496, 255] width 206 height 9
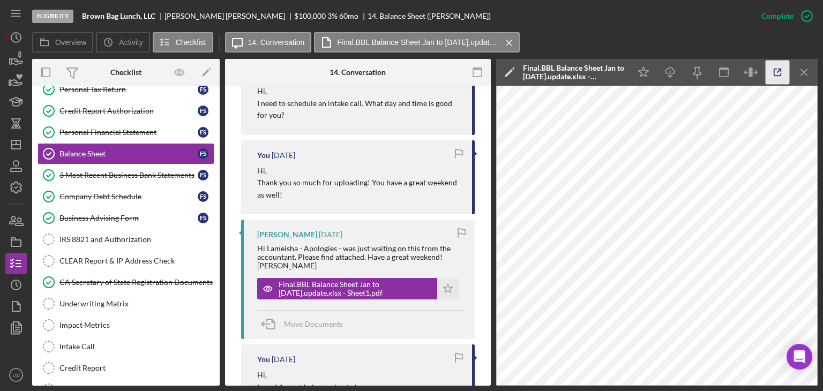
click at [780, 76] on icon "button" at bounding box center [777, 72] width 7 height 7
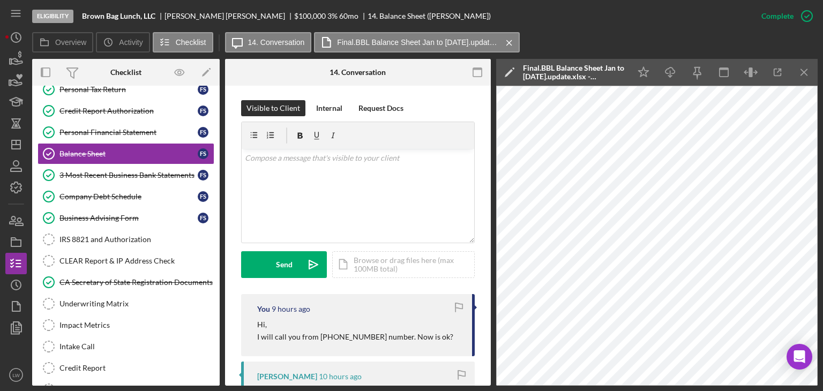
scroll to position [268, 0]
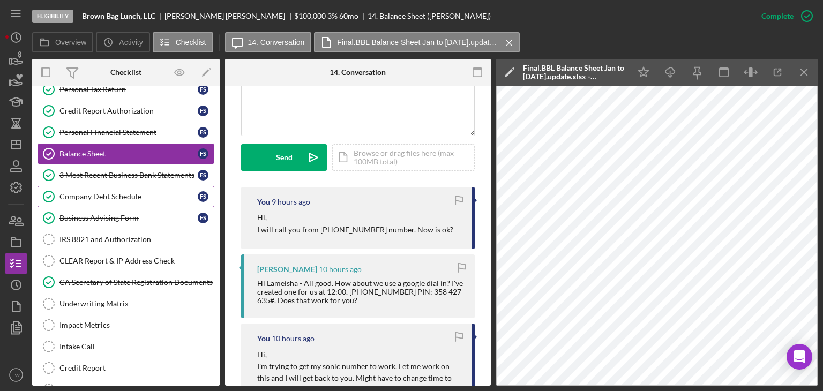
click at [135, 192] on div "Company Debt Schedule" at bounding box center [128, 196] width 138 height 9
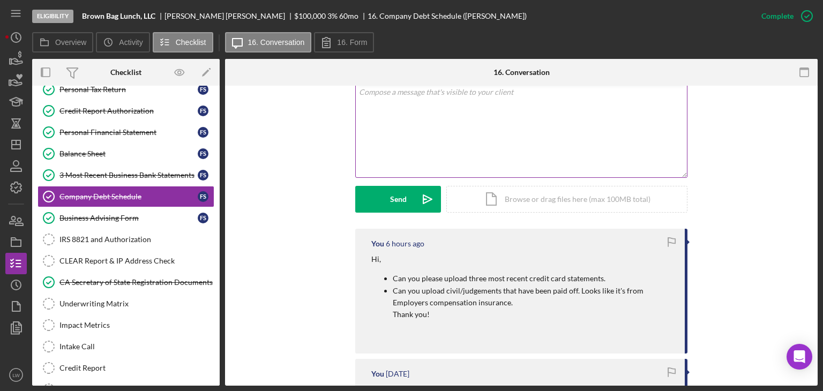
scroll to position [161, 0]
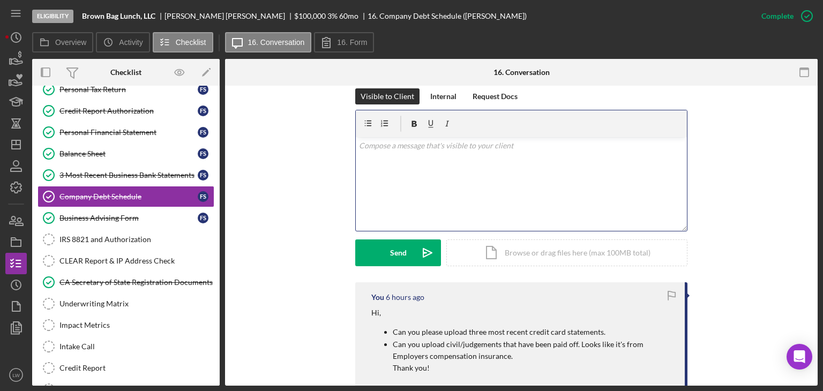
click at [425, 187] on div "v Color teal Color pink Remove color Add row above Add row below Add column bef…" at bounding box center [521, 184] width 331 height 94
drag, startPoint x: 450, startPoint y: 176, endPoint x: 369, endPoint y: 184, distance: 81.3
click at [369, 184] on div "v Color teal Color pink Remove color Add row above Add row below Add column bef…" at bounding box center [521, 184] width 331 height 94
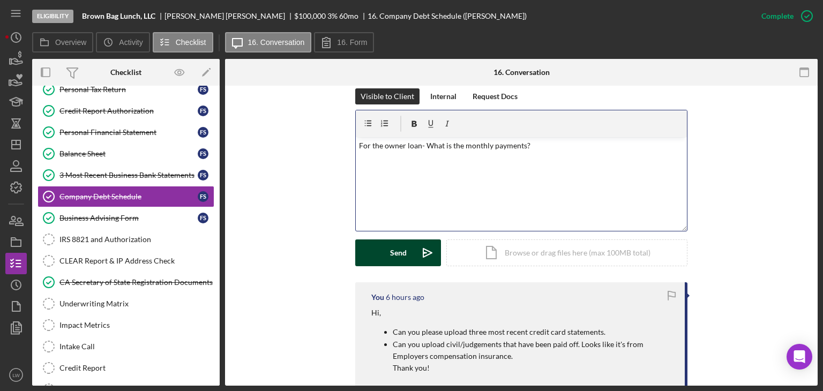
click at [380, 254] on button "Send Icon/icon-invite-send" at bounding box center [398, 252] width 86 height 27
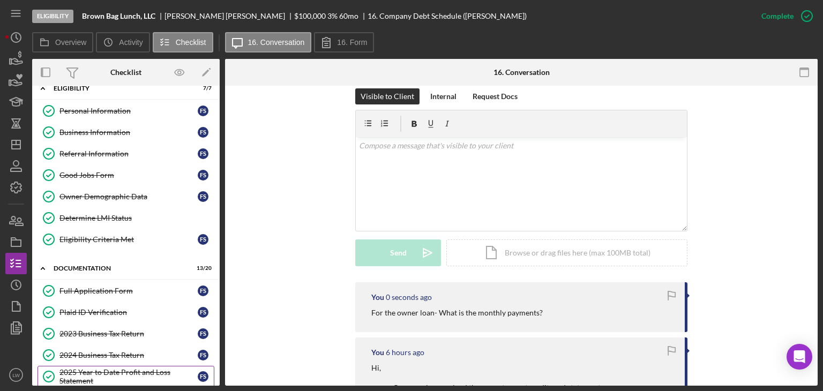
scroll to position [0, 0]
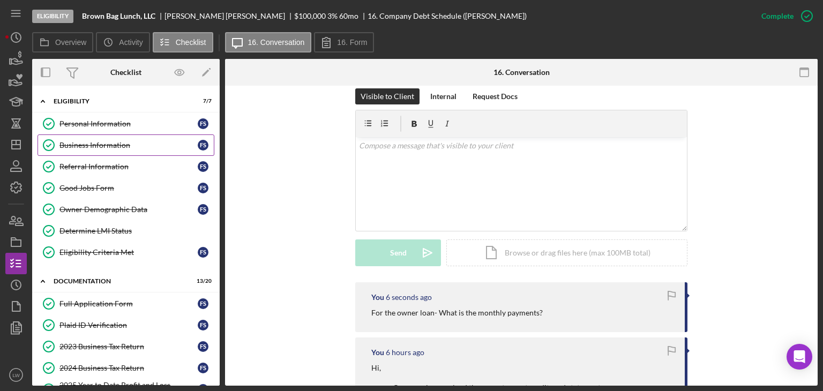
click at [129, 134] on link "Business Information Business Information F S" at bounding box center [125, 144] width 177 height 21
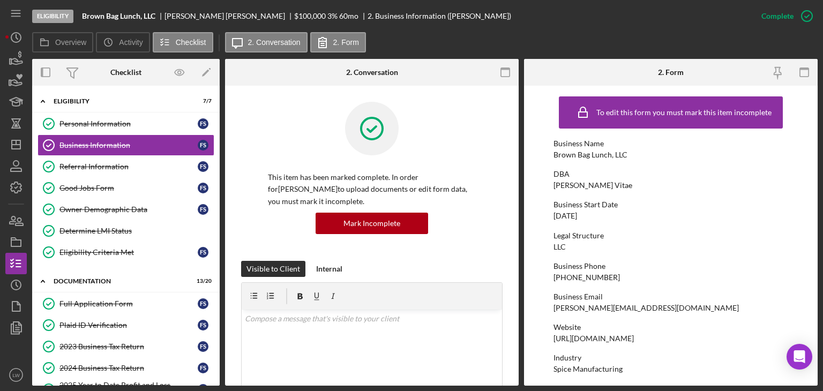
drag, startPoint x: 248, startPoint y: 306, endPoint x: 225, endPoint y: 311, distance: 24.0
click at [233, 309] on div "This item has been marked complete. In order for Francis Scanlon to upload docu…" at bounding box center [371, 374] width 293 height 577
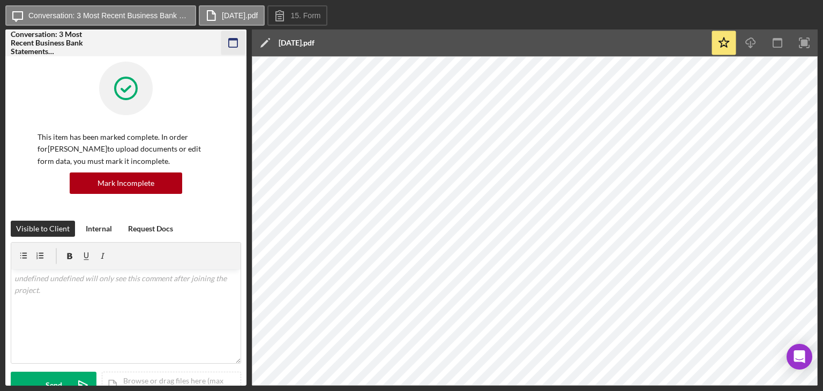
click at [237, 39] on rect "button" at bounding box center [233, 43] width 9 height 9
click at [235, 41] on icon "button" at bounding box center [233, 43] width 24 height 24
click at [236, 42] on icon "button" at bounding box center [233, 43] width 24 height 24
click at [229, 43] on icon "button" at bounding box center [233, 43] width 24 height 24
click at [233, 42] on icon "button" at bounding box center [233, 43] width 24 height 24
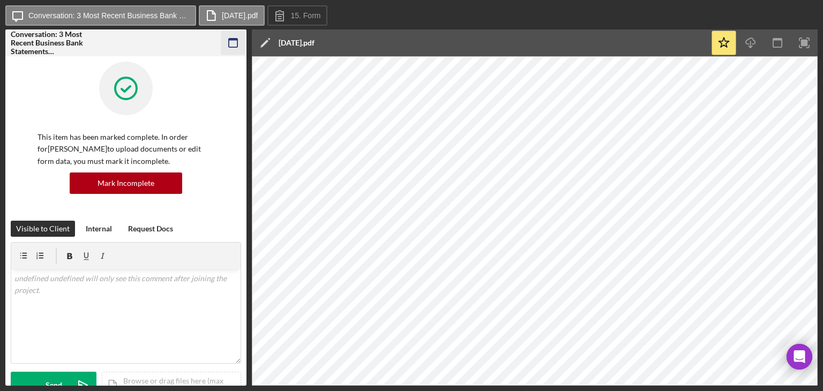
click at [235, 45] on icon "button" at bounding box center [233, 43] width 24 height 24
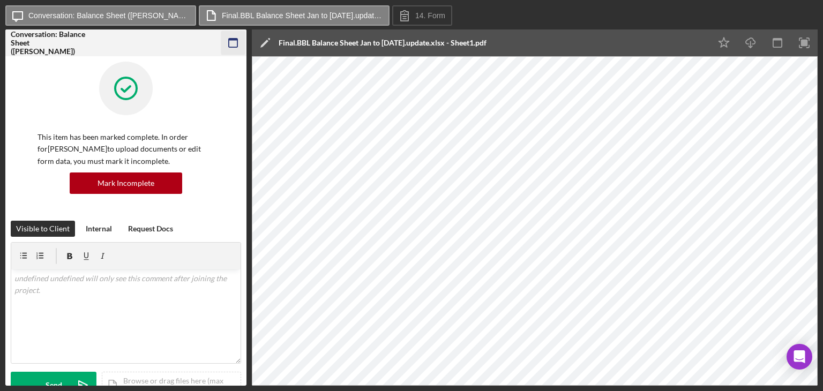
click at [237, 43] on icon "button" at bounding box center [233, 43] width 24 height 24
